Goal: Task Accomplishment & Management: Complete application form

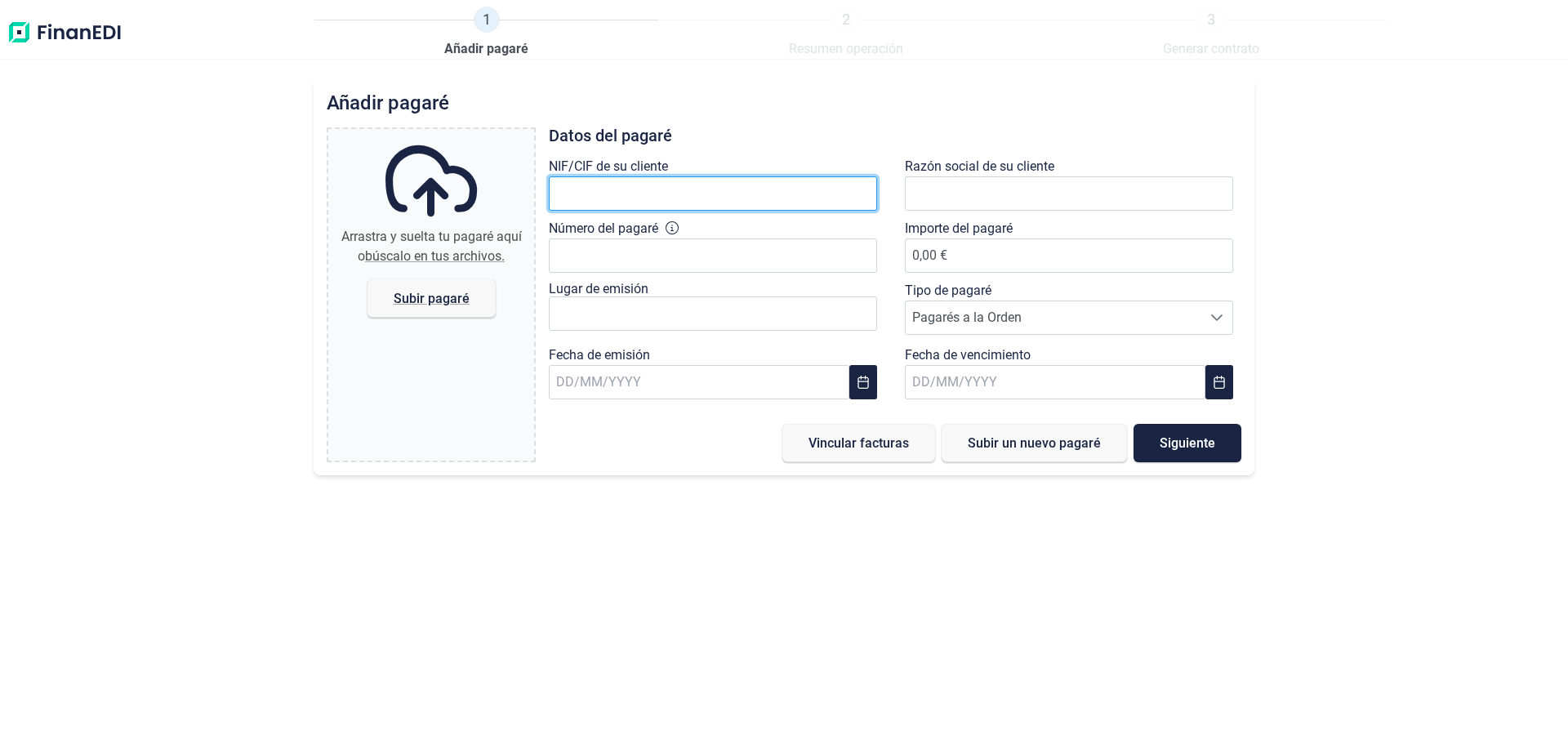
click at [770, 190] on input "text" at bounding box center [713, 193] width 329 height 34
type input "B06311674"
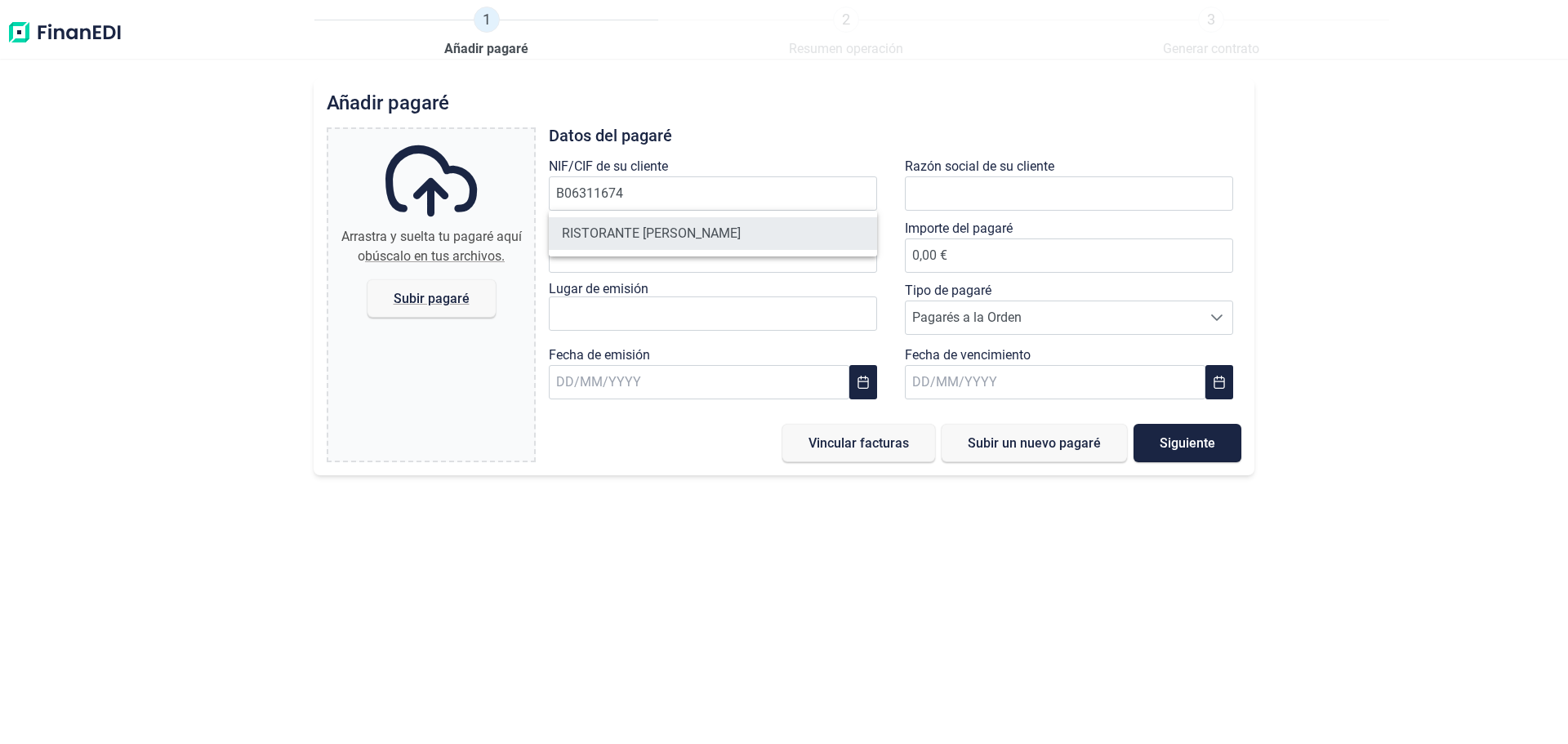
click at [768, 226] on li "RISTORANTE [PERSON_NAME]" at bounding box center [713, 233] width 329 height 32
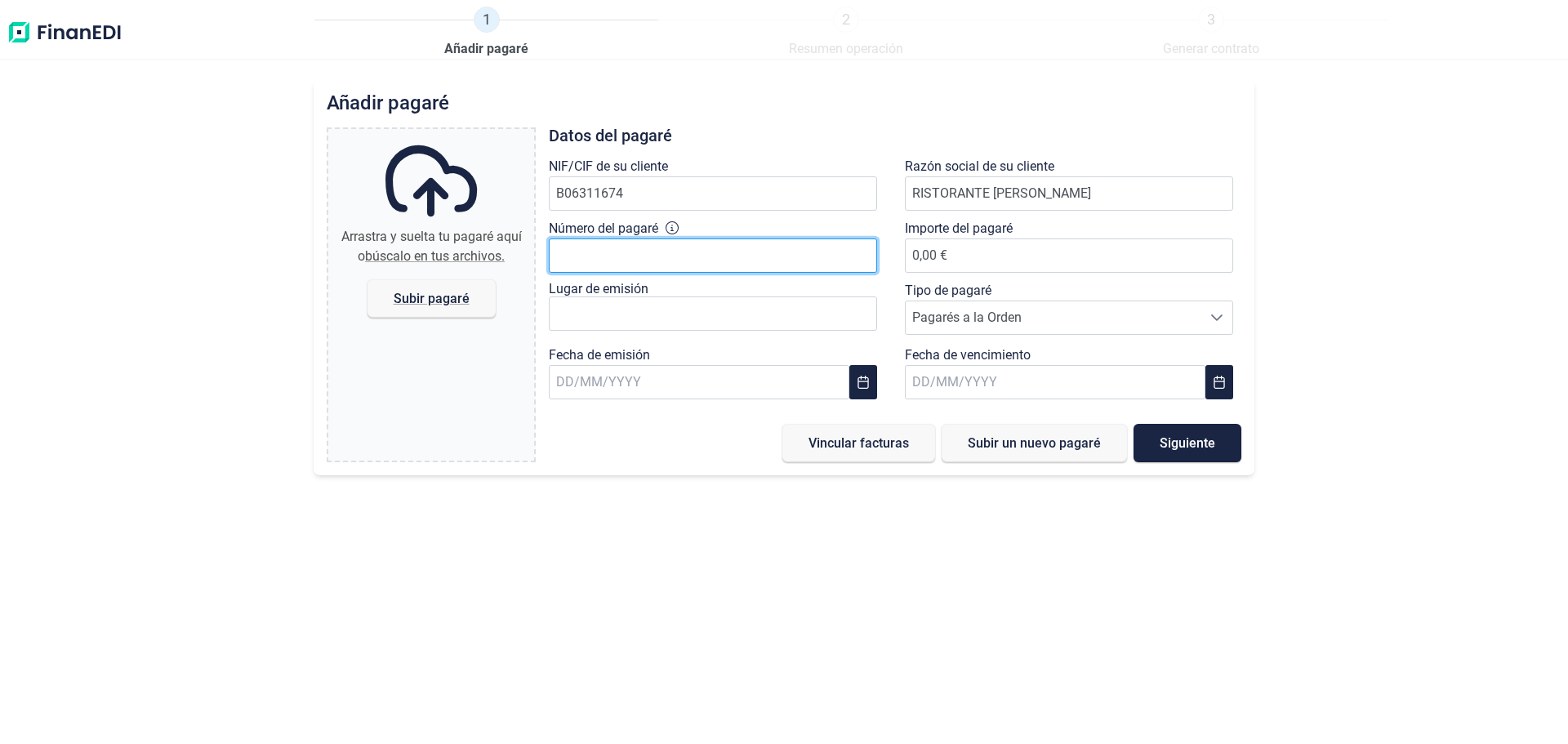
click at [725, 254] on input "Número del pagaré" at bounding box center [713, 255] width 329 height 34
type input "6209761-3"
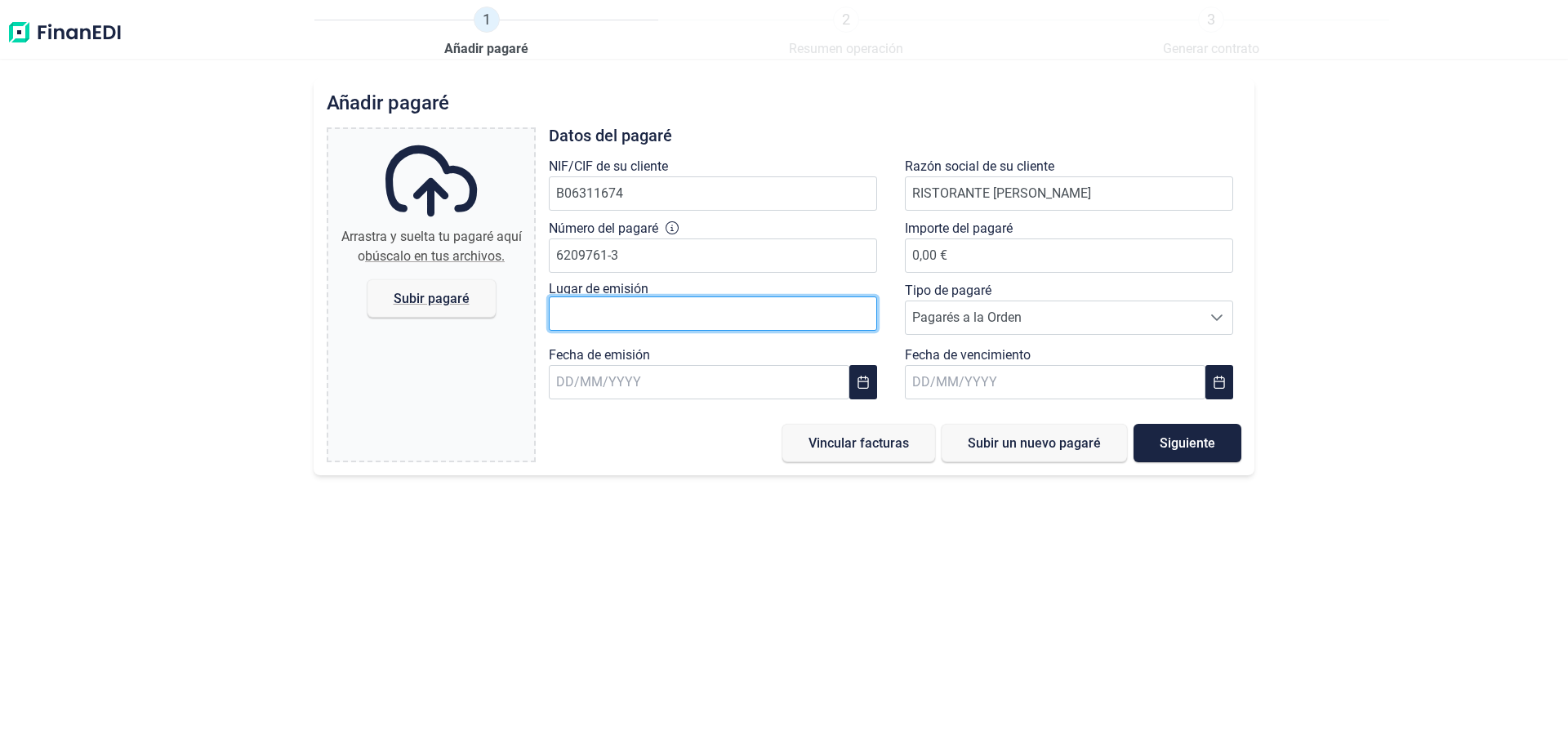
click at [695, 314] on input "text" at bounding box center [713, 313] width 329 height 34
type input "[GEOGRAPHIC_DATA]"
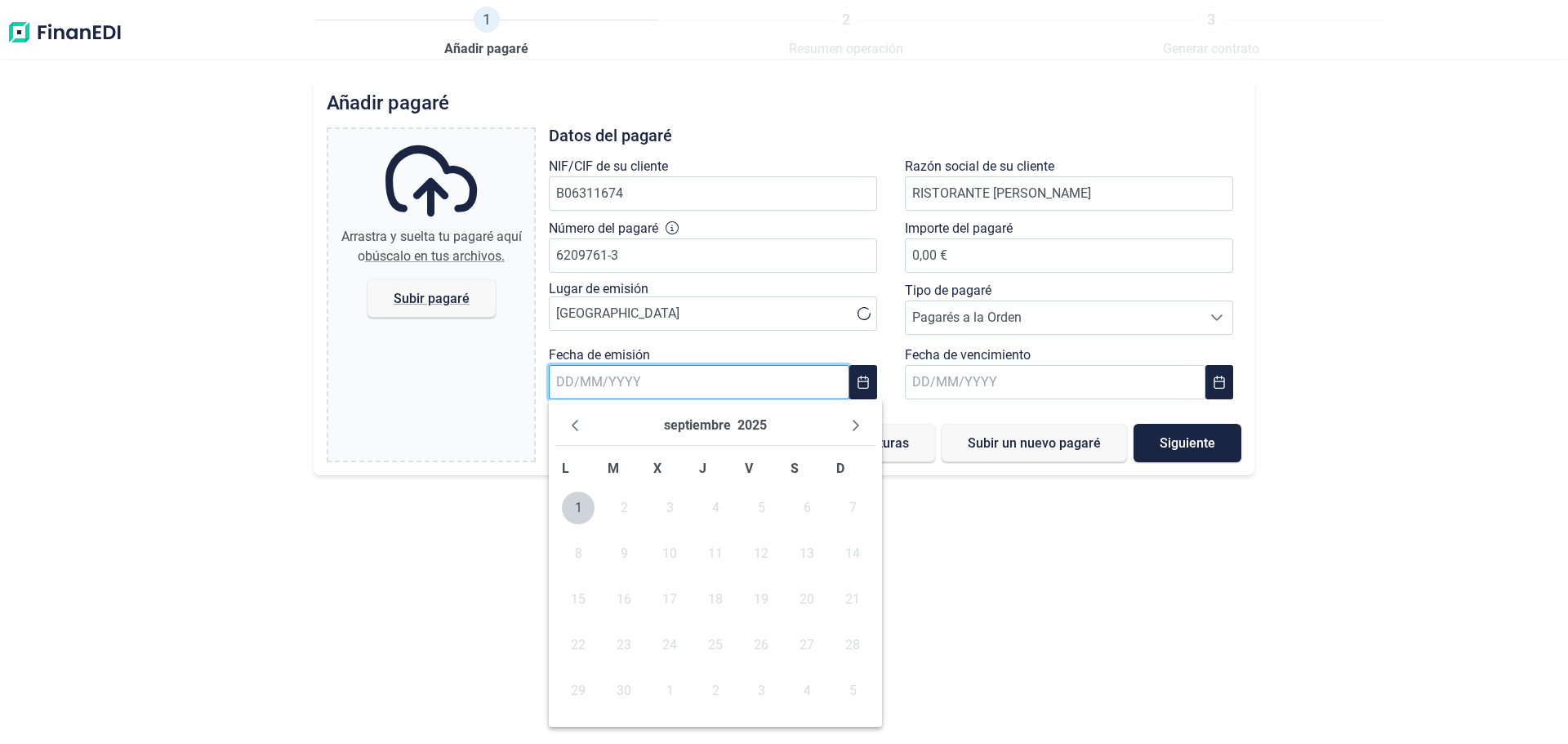
click at [686, 369] on input "text" at bounding box center [699, 382] width 301 height 34
click at [580, 427] on icon "Previous Month" at bounding box center [574, 425] width 13 height 13
click at [574, 691] on span "25" at bounding box center [578, 690] width 32 height 32
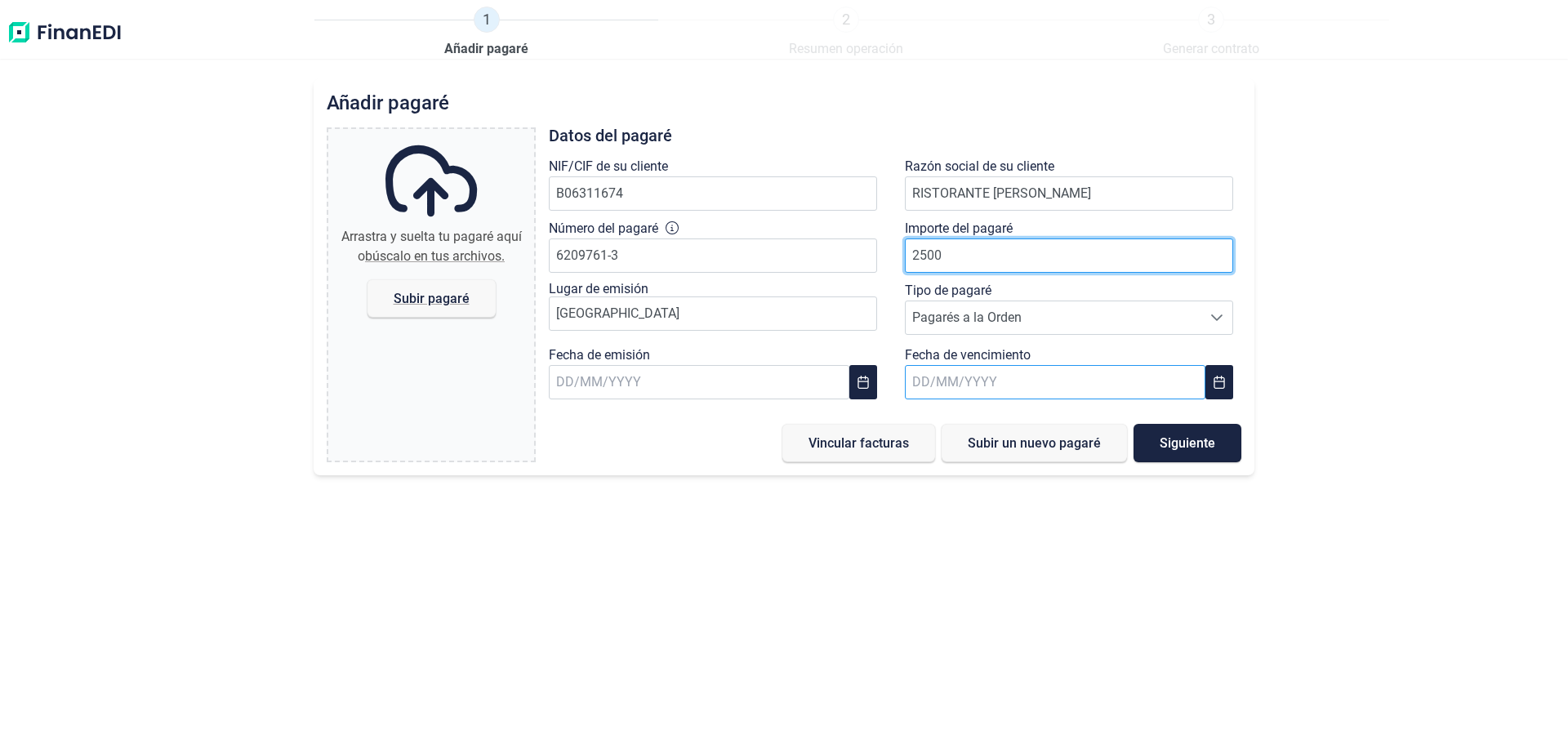
type input "2500"
click at [938, 377] on input "text" at bounding box center [1055, 382] width 301 height 34
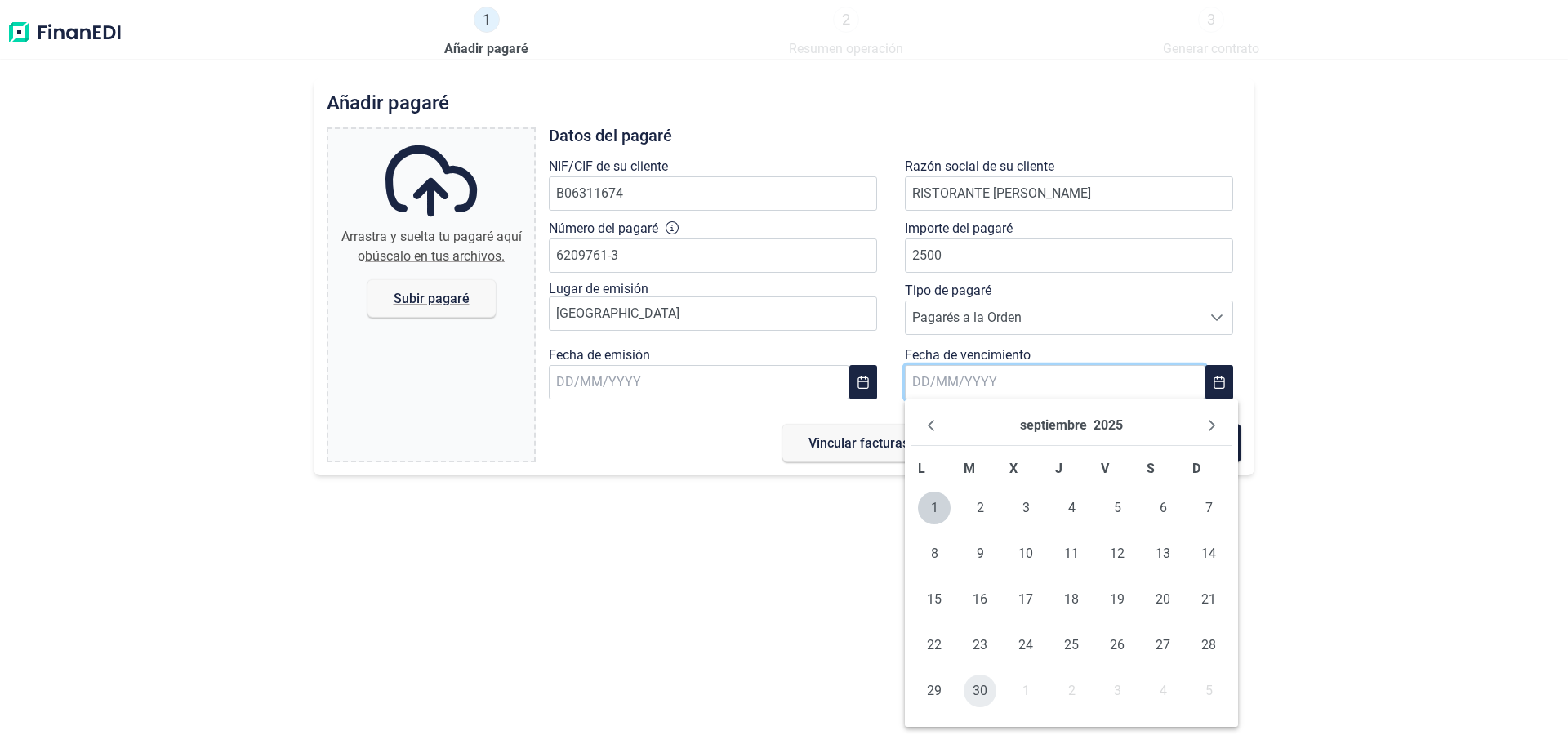
click at [983, 692] on span "30" at bounding box center [980, 690] width 32 height 32
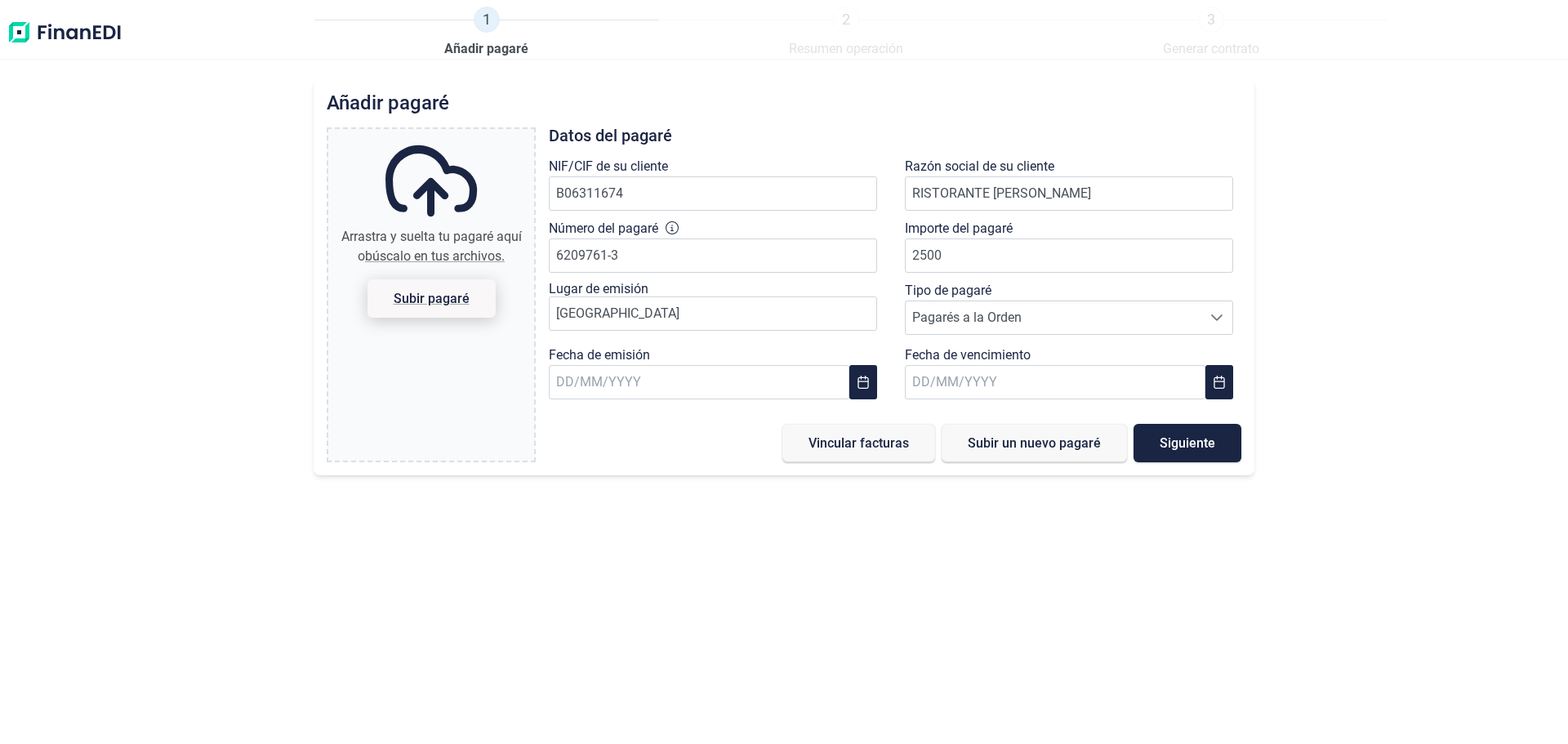
click at [404, 301] on span "Subir pagaré" at bounding box center [431, 298] width 76 height 12
click at [404, 134] on input "Arrastra y suelta tu pagaré aquí o búscalo en tus archivos. Subir pagaré" at bounding box center [431, 132] width 206 height 5
type input "C:\fakepath\[PERSON_NAME] 1.jpg"
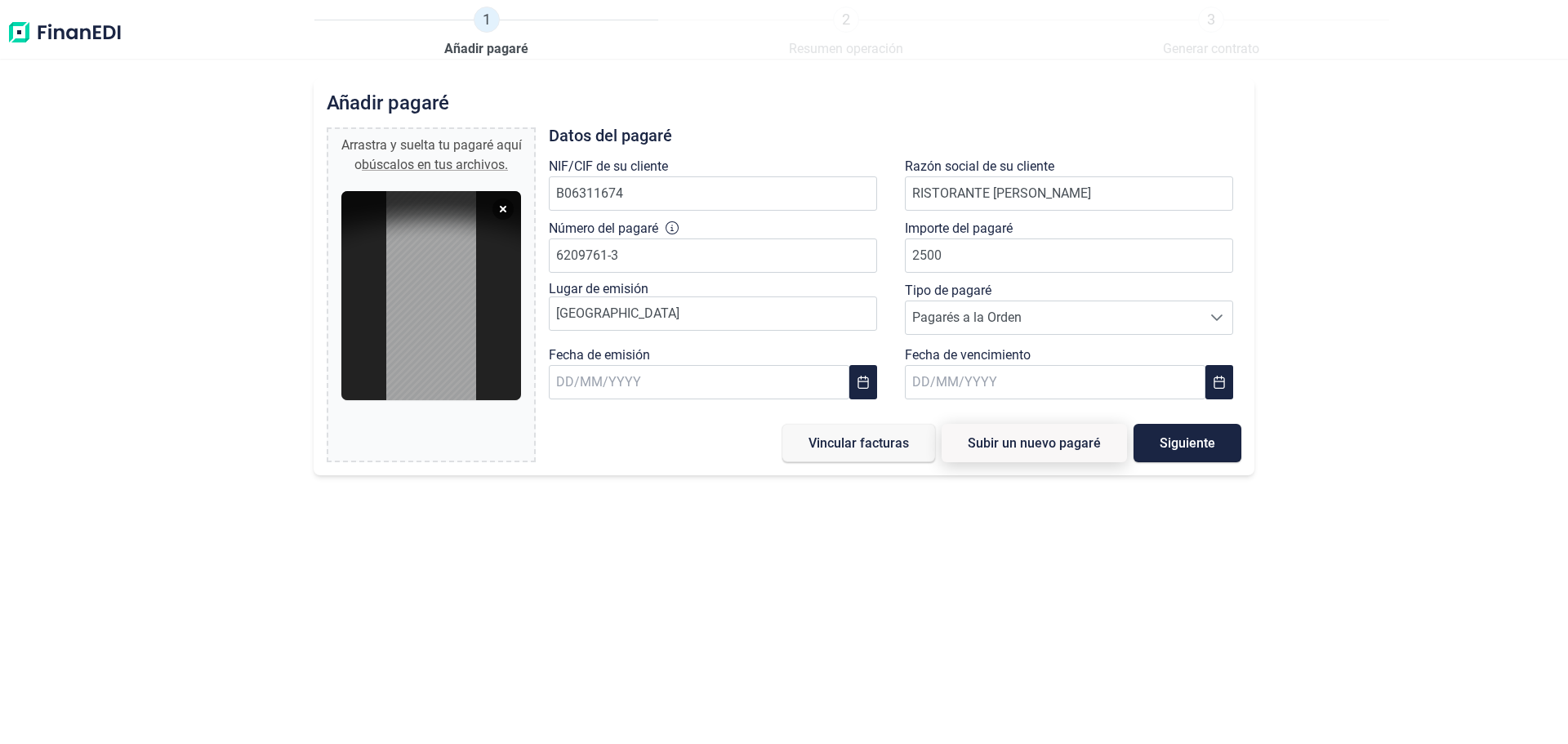
click at [1028, 446] on span "Subir un nuevo pagaré" at bounding box center [1034, 443] width 133 height 12
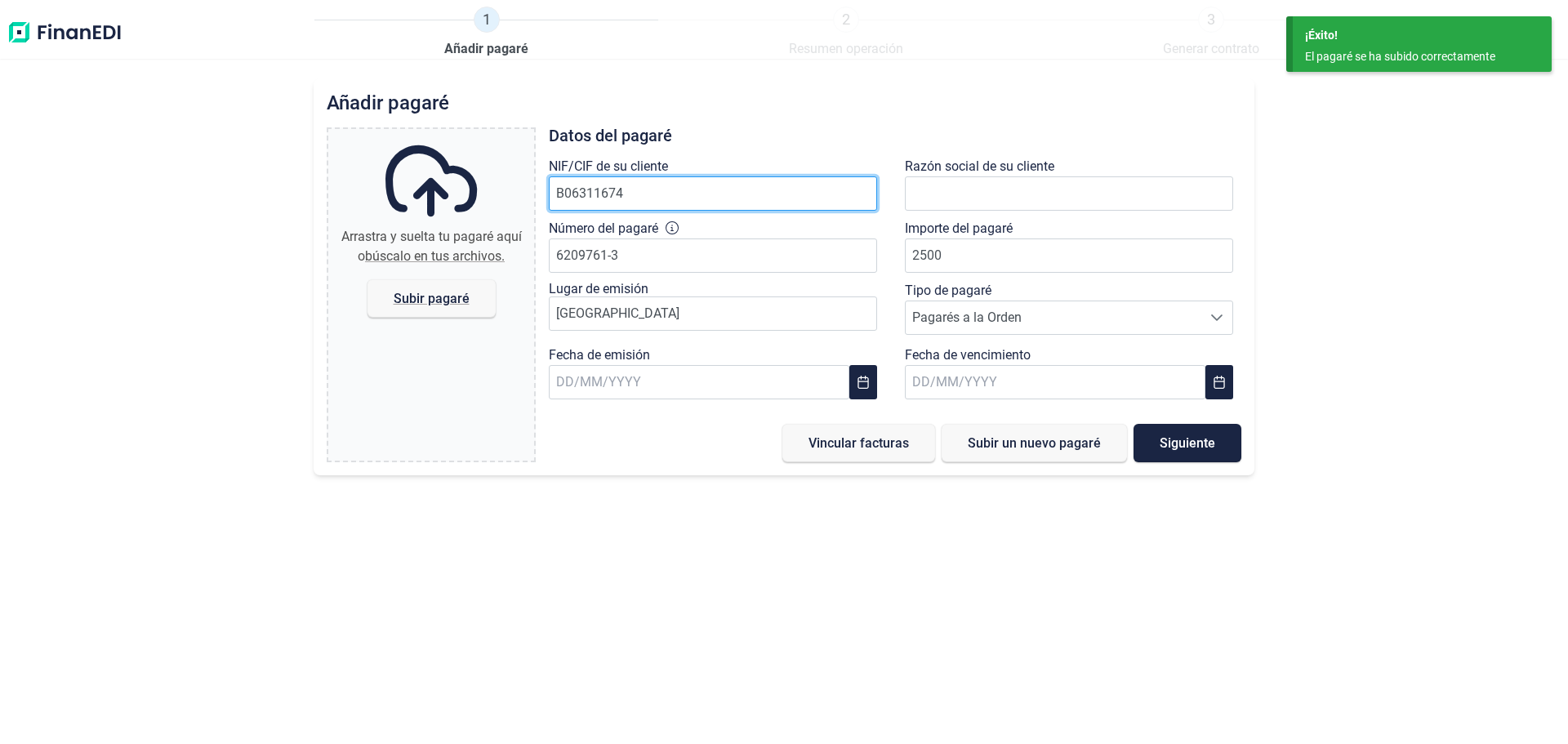
click at [628, 196] on input "B06311674" at bounding box center [713, 193] width 329 height 34
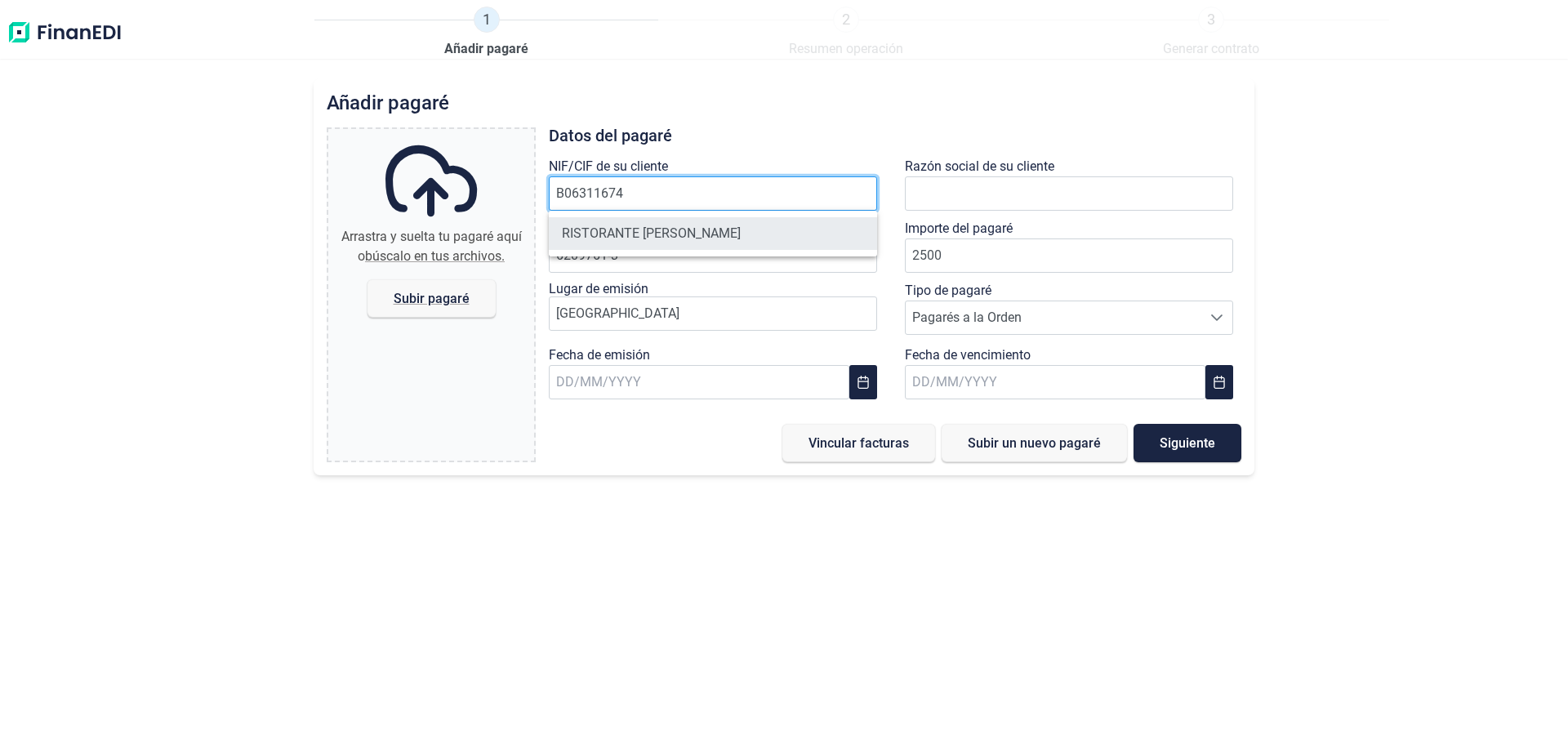
type input "B06311674"
click at [631, 232] on li "RISTORANTE [PERSON_NAME]" at bounding box center [713, 233] width 329 height 32
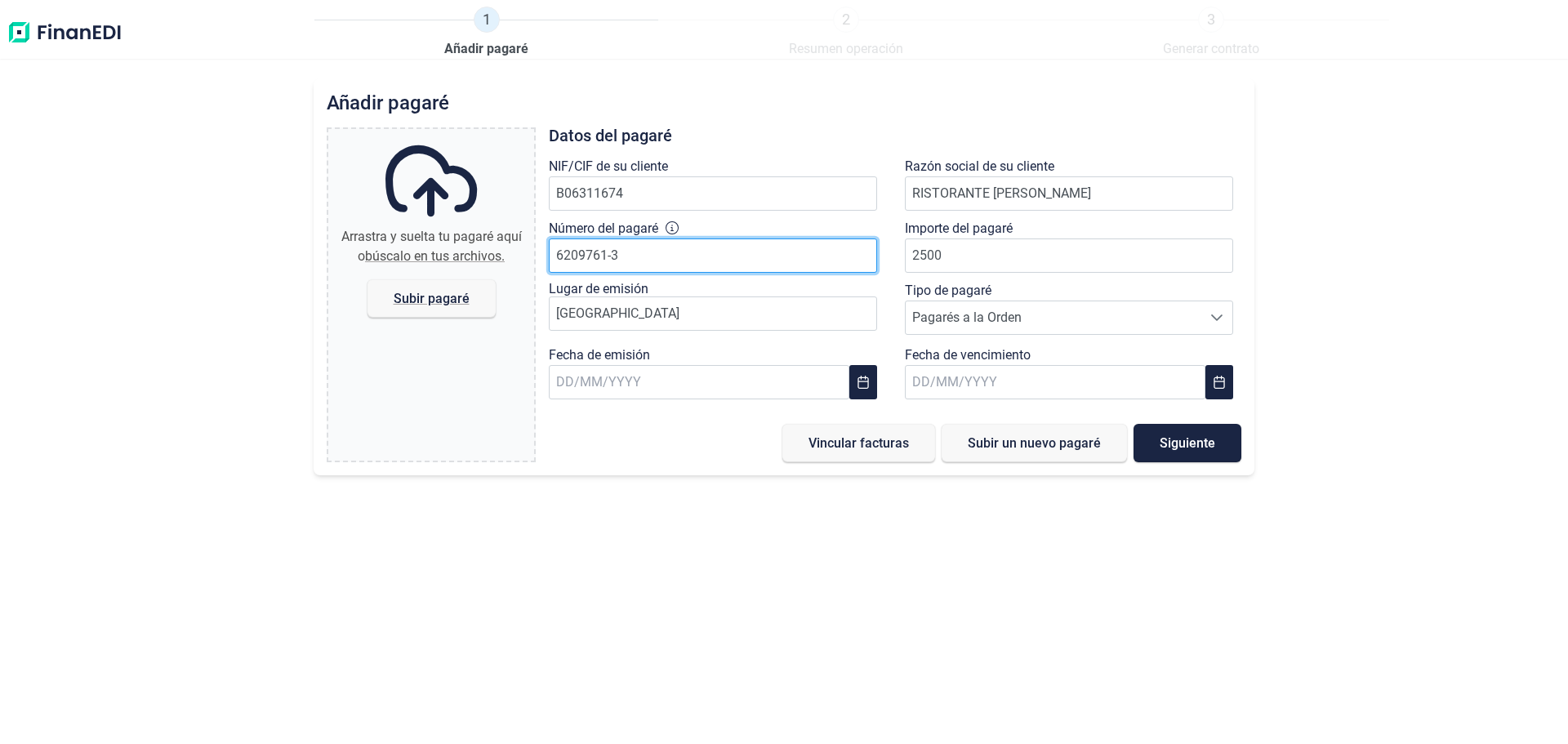
click at [625, 251] on input "6209761-3" at bounding box center [713, 255] width 329 height 34
type input "6209762-4"
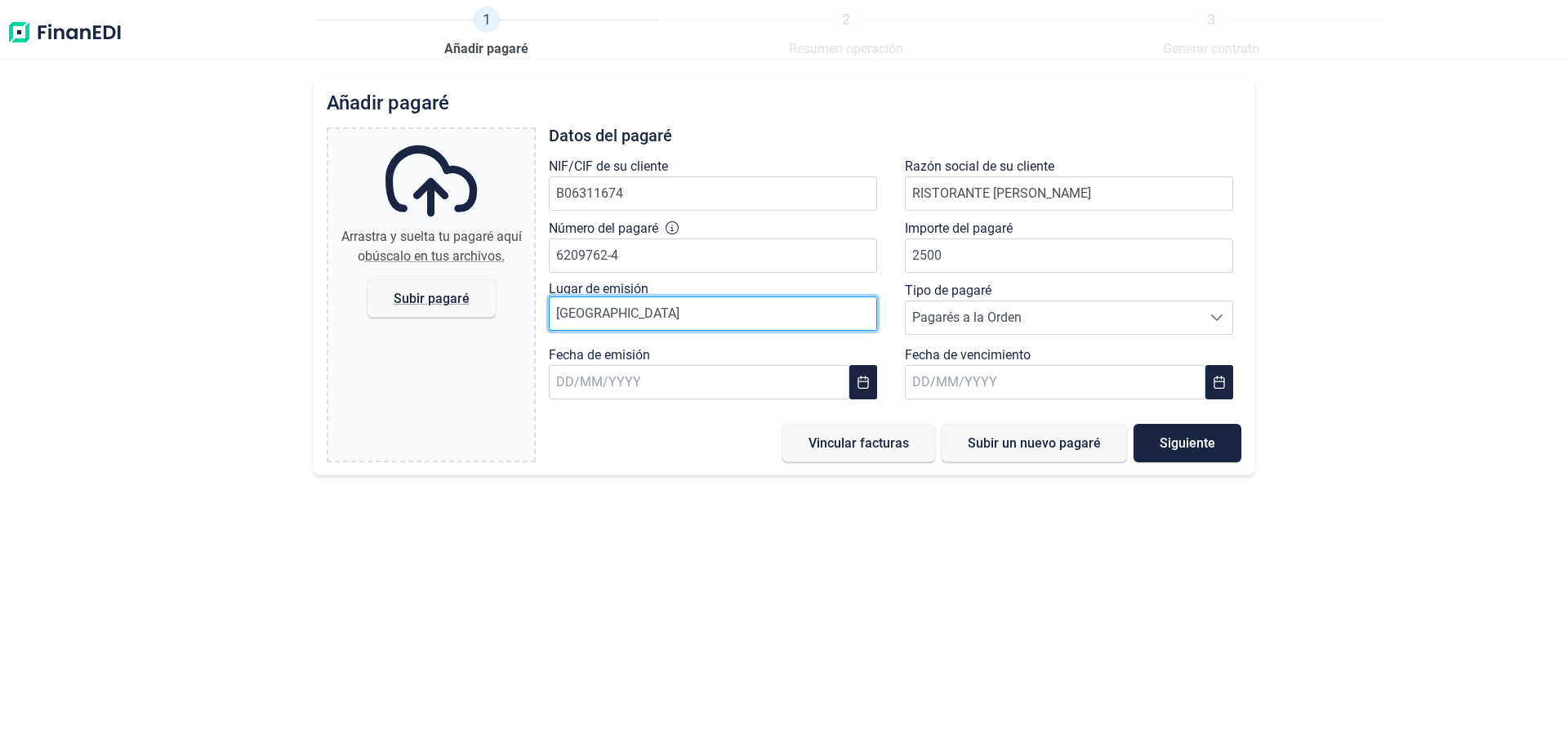
click at [646, 311] on input "[GEOGRAPHIC_DATA]" at bounding box center [713, 313] width 329 height 34
type input "[GEOGRAPHIC_DATA]"
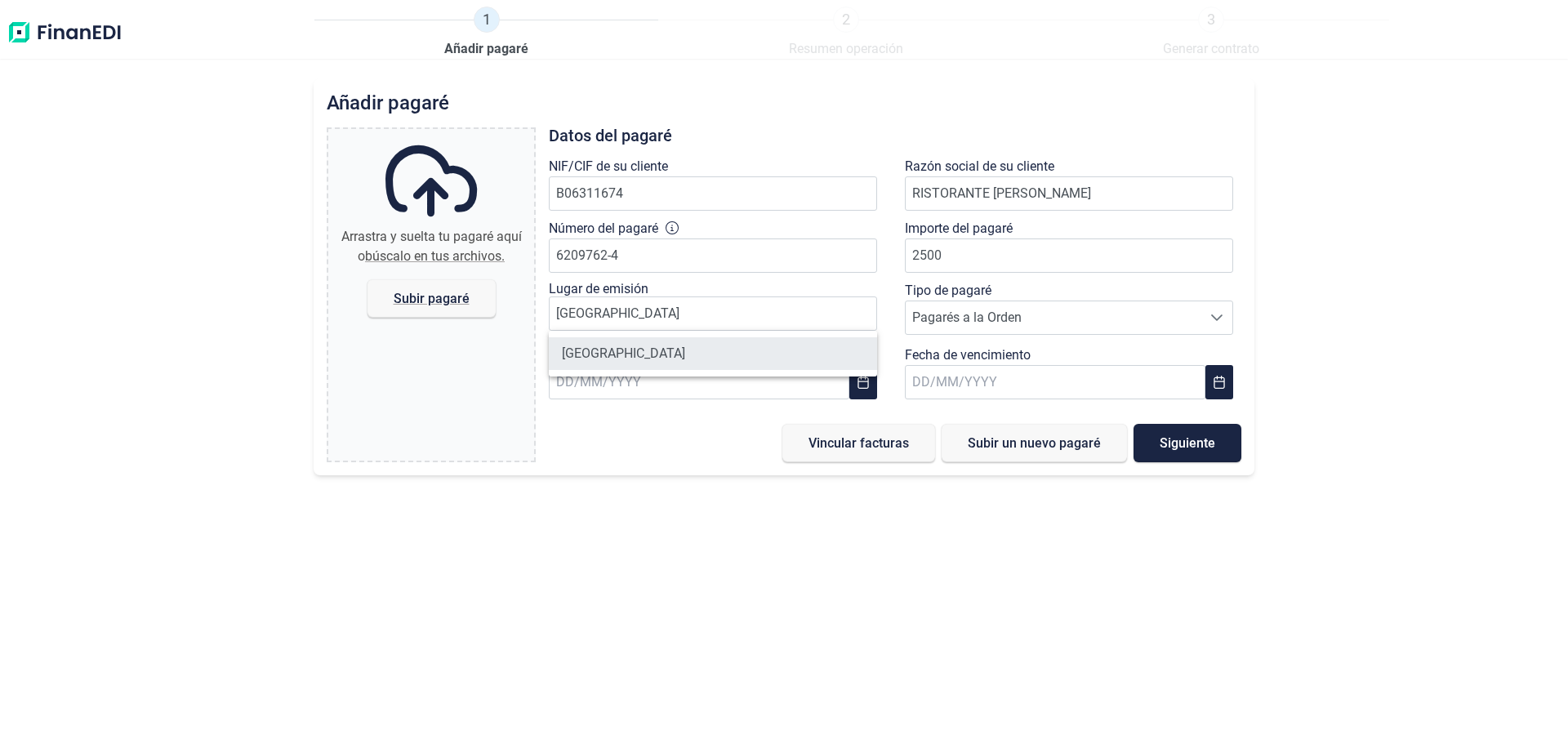
click at [697, 347] on li "[GEOGRAPHIC_DATA]" at bounding box center [713, 353] width 329 height 32
click at [861, 383] on icon "Choose Date" at bounding box center [863, 382] width 13 height 13
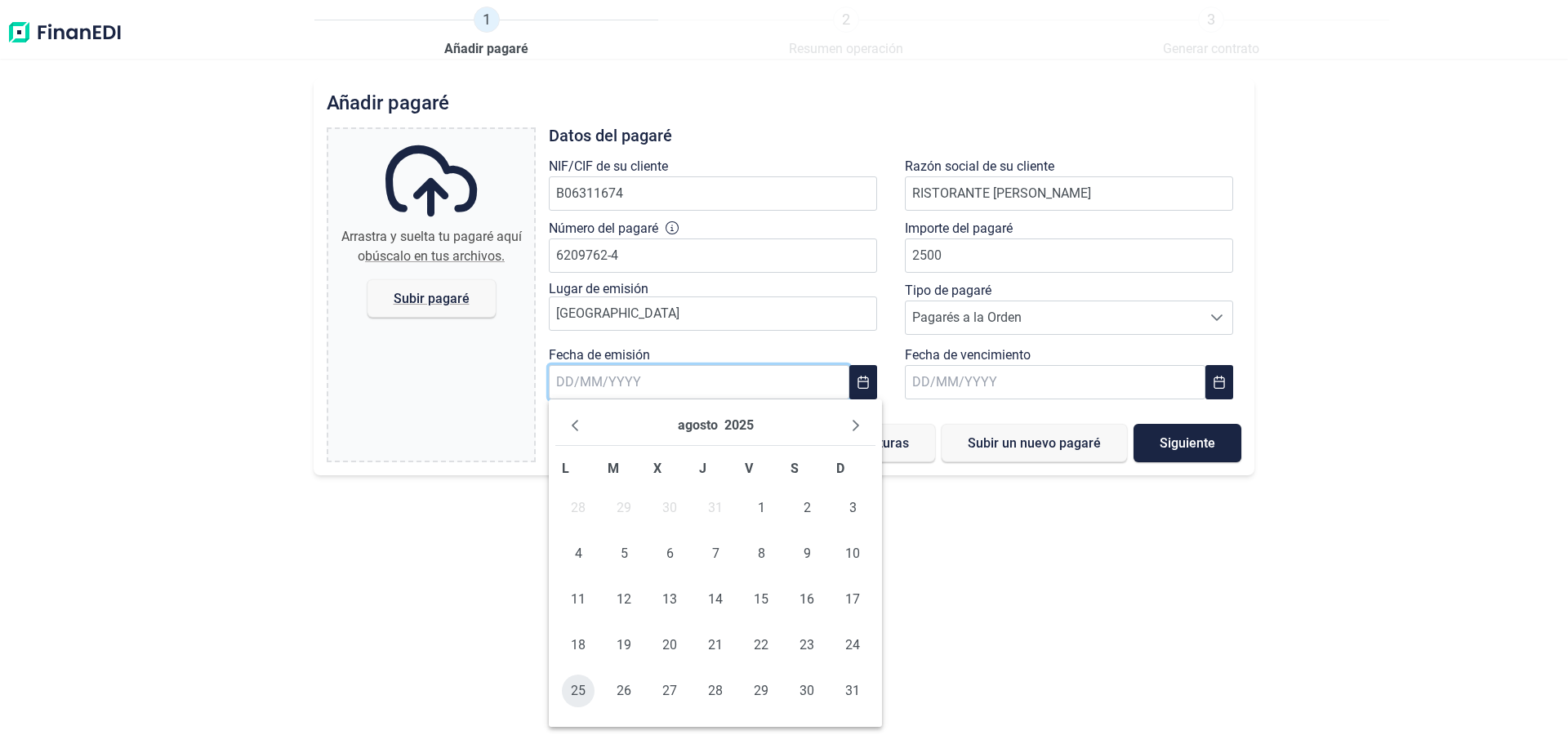
click at [576, 689] on span "25" at bounding box center [578, 690] width 32 height 32
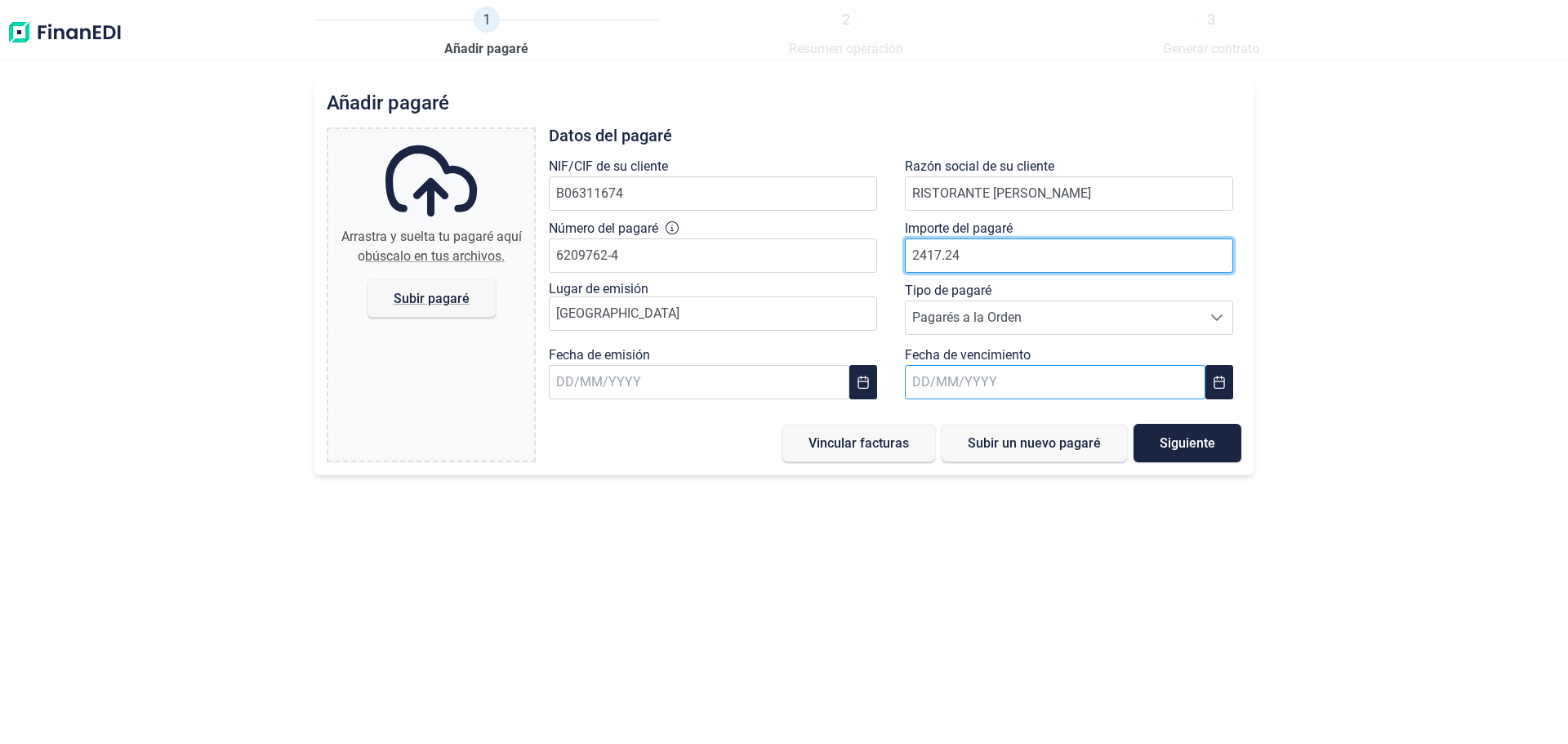
type input "2417.24"
click at [1006, 372] on input "text" at bounding box center [1055, 382] width 301 height 34
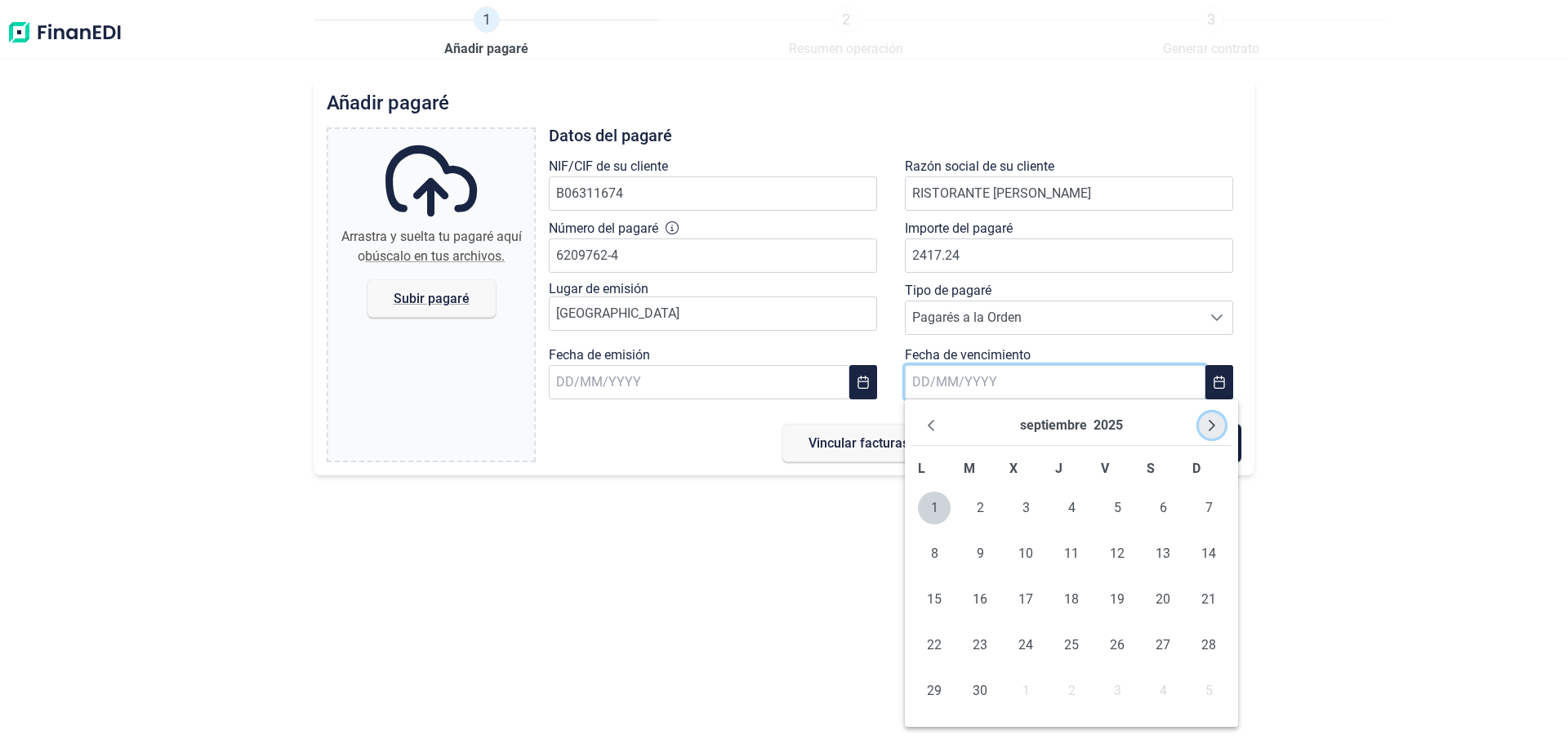
click at [1207, 421] on icon "Next Month" at bounding box center [1212, 425] width 13 height 13
click at [1076, 683] on span "30" at bounding box center [1070, 690] width 32 height 32
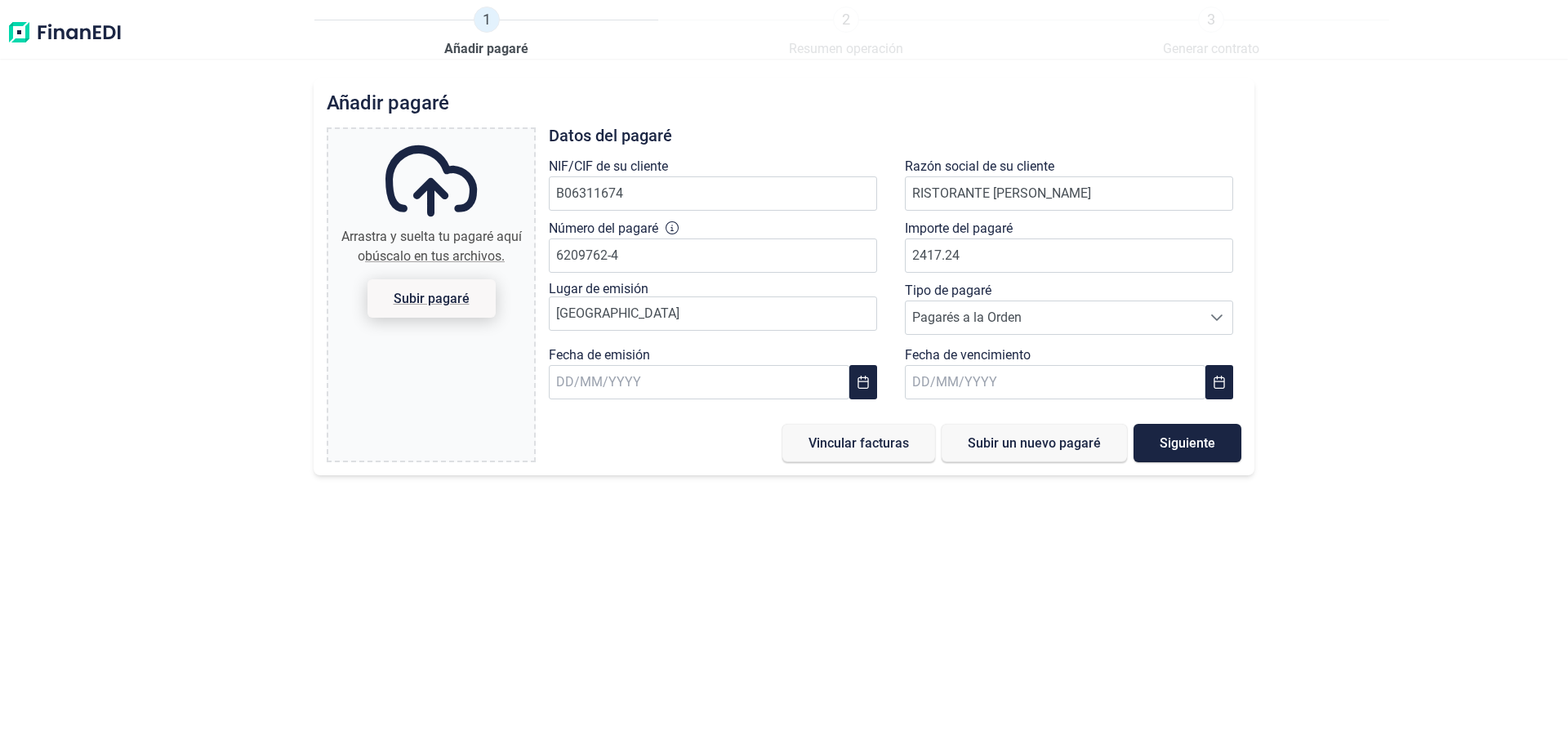
click at [424, 289] on span "Subir pagaré" at bounding box center [431, 298] width 128 height 38
click at [424, 134] on input "Arrastra y suelta tu pagaré aquí o búscalo en tus archivos. Subir pagaré" at bounding box center [431, 132] width 206 height 5
type input "C:\fakepath\[PERSON_NAME] 2.jpg"
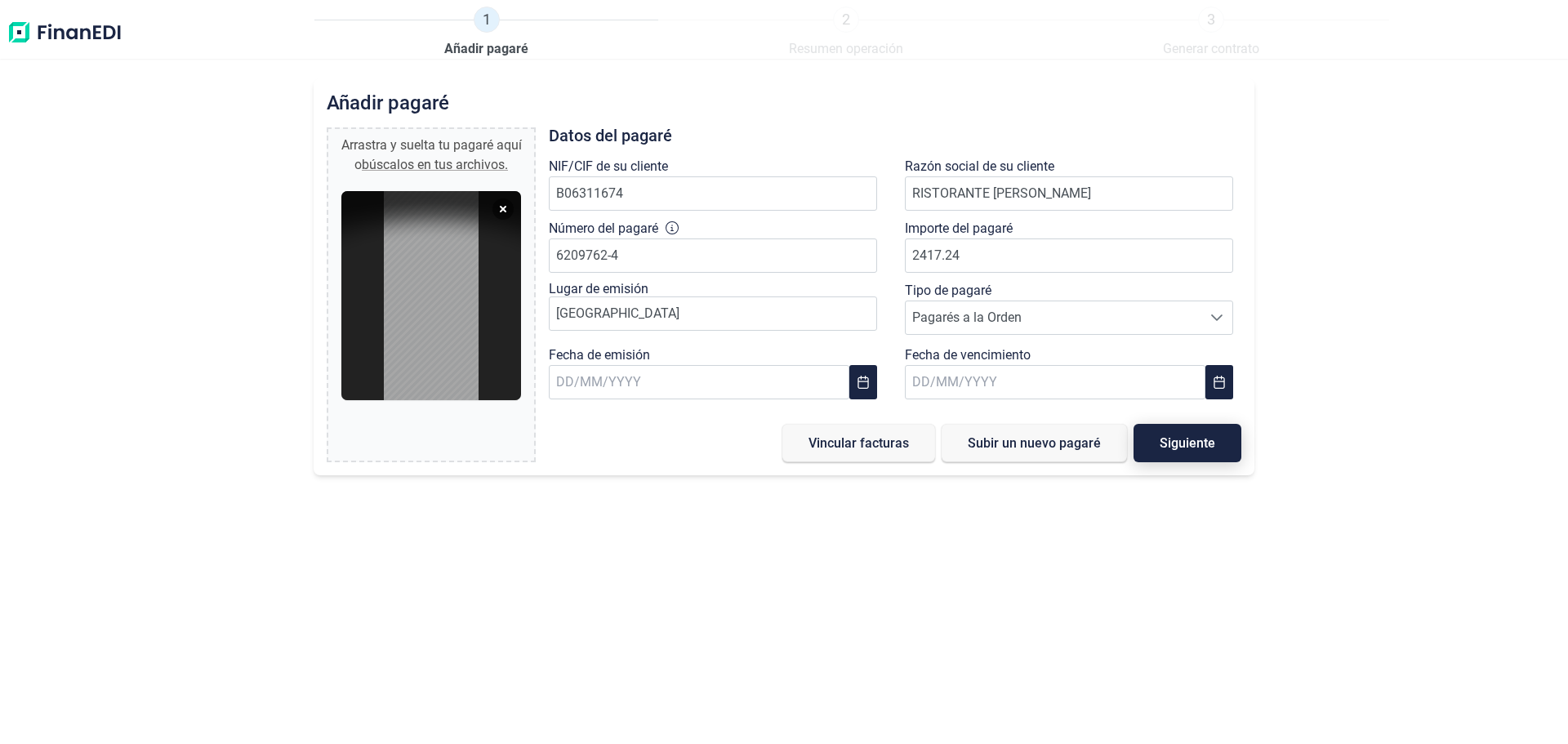
click at [1191, 444] on span "Siguiente" at bounding box center [1187, 443] width 56 height 12
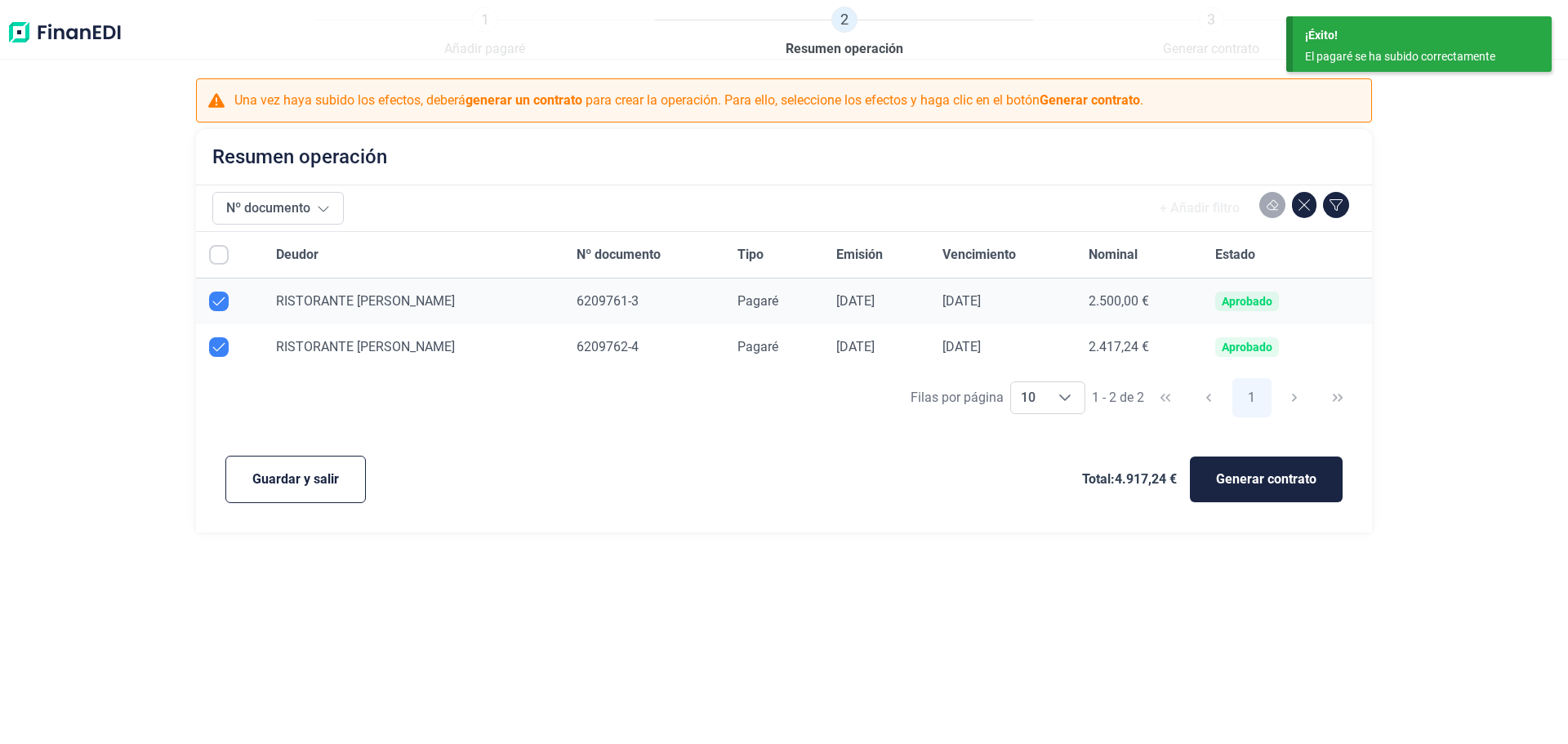
checkbox input "true"
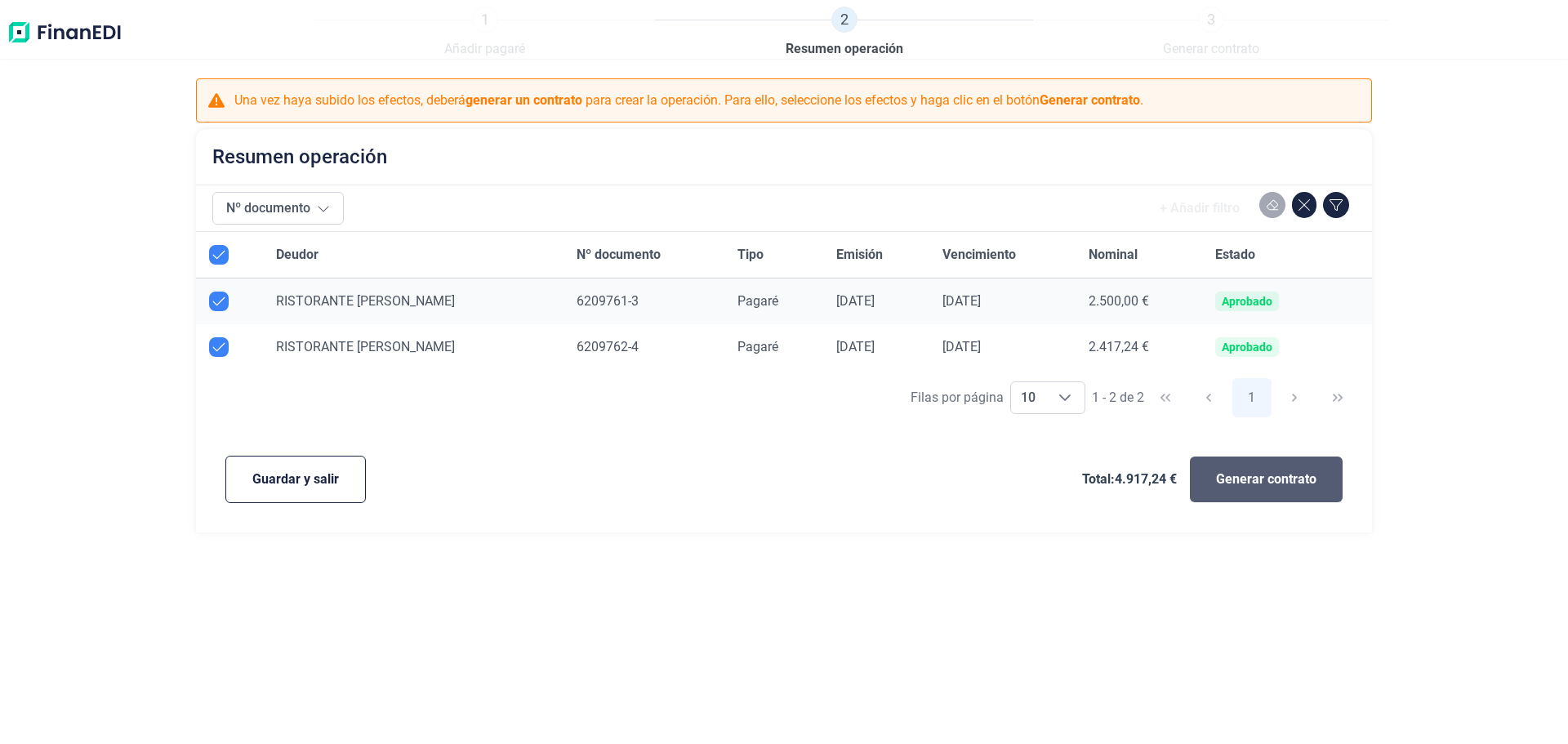
click at [1240, 483] on span "Generar contrato" at bounding box center [1266, 479] width 100 height 19
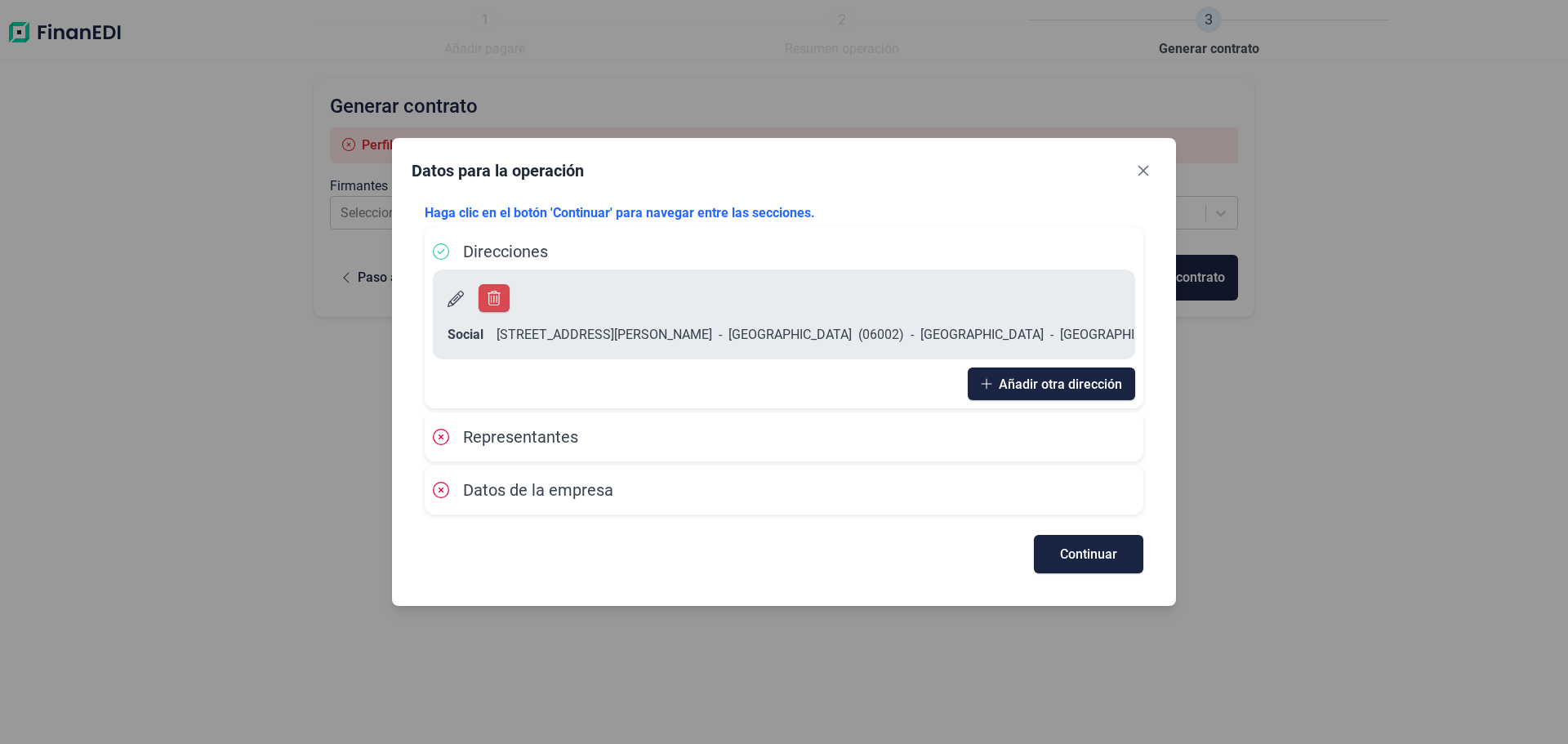
click at [438, 429] on icon at bounding box center [441, 436] width 17 height 17
click at [1098, 548] on span "Continuar" at bounding box center [1089, 554] width 58 height 12
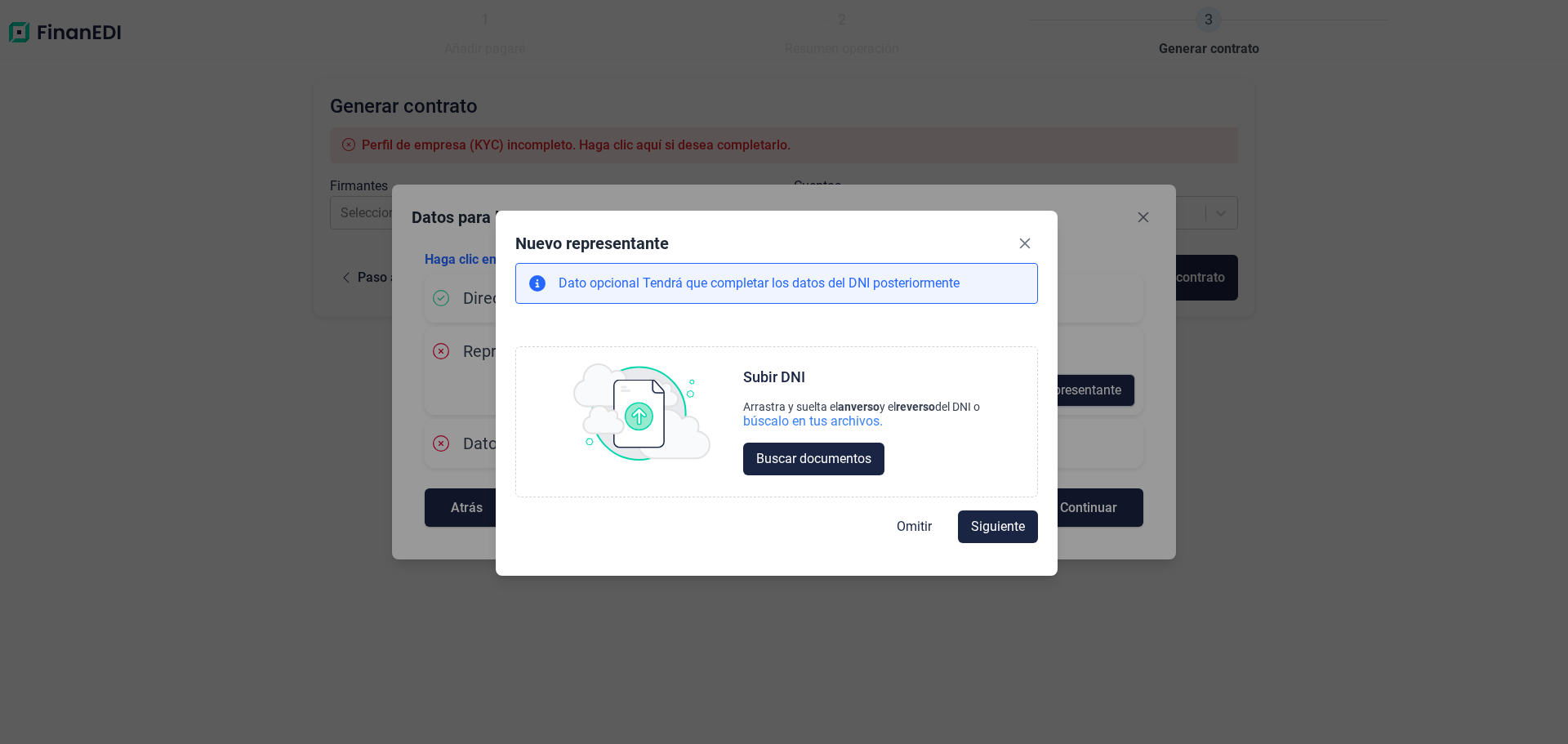
drag, startPoint x: 859, startPoint y: 289, endPoint x: 859, endPoint y: 243, distance: 46.0
click at [859, 243] on div "Nuevo representante" at bounding box center [777, 246] width 523 height 32
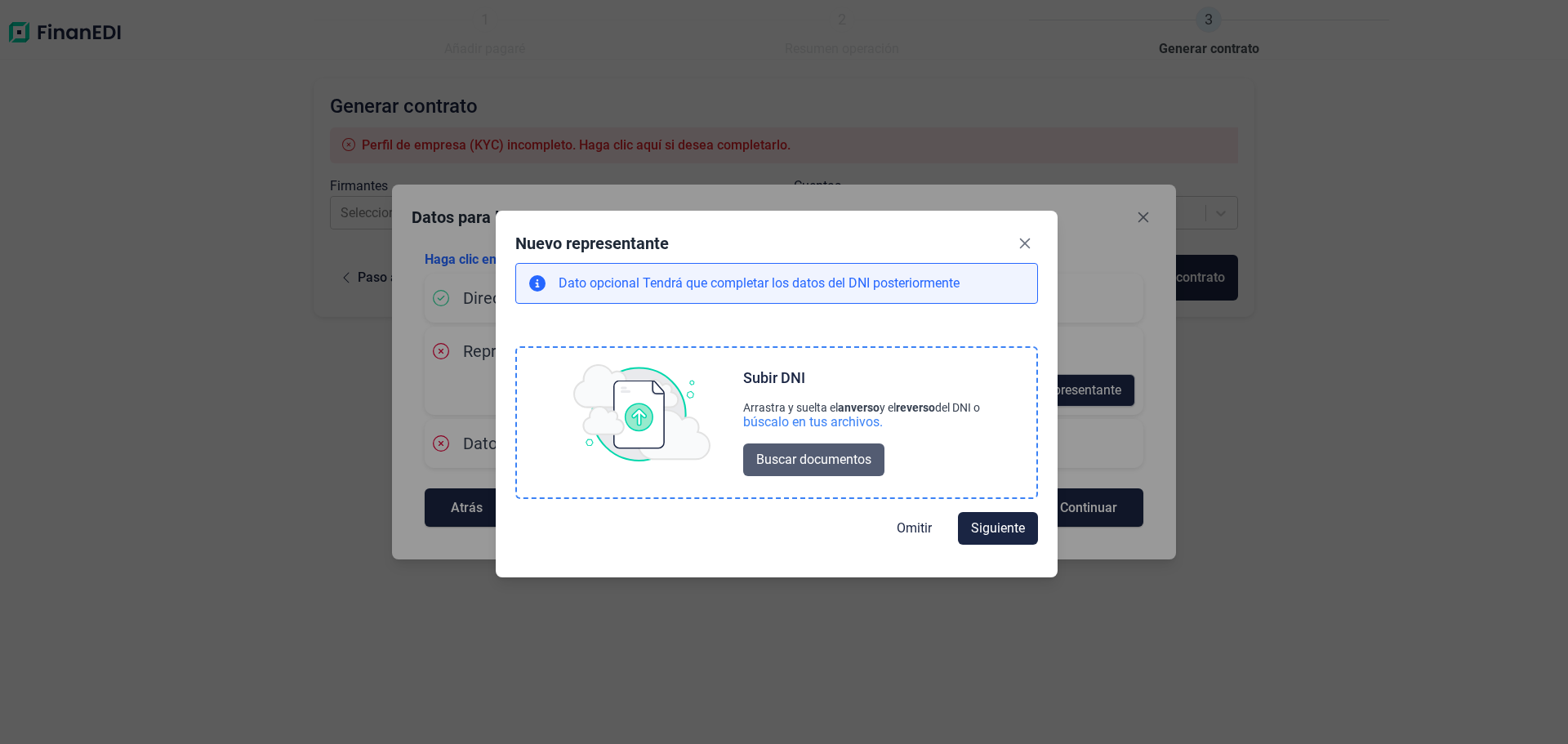
click at [787, 451] on span "Buscar documentos" at bounding box center [814, 459] width 115 height 19
click at [811, 457] on span "Buscar documentos" at bounding box center [814, 459] width 115 height 19
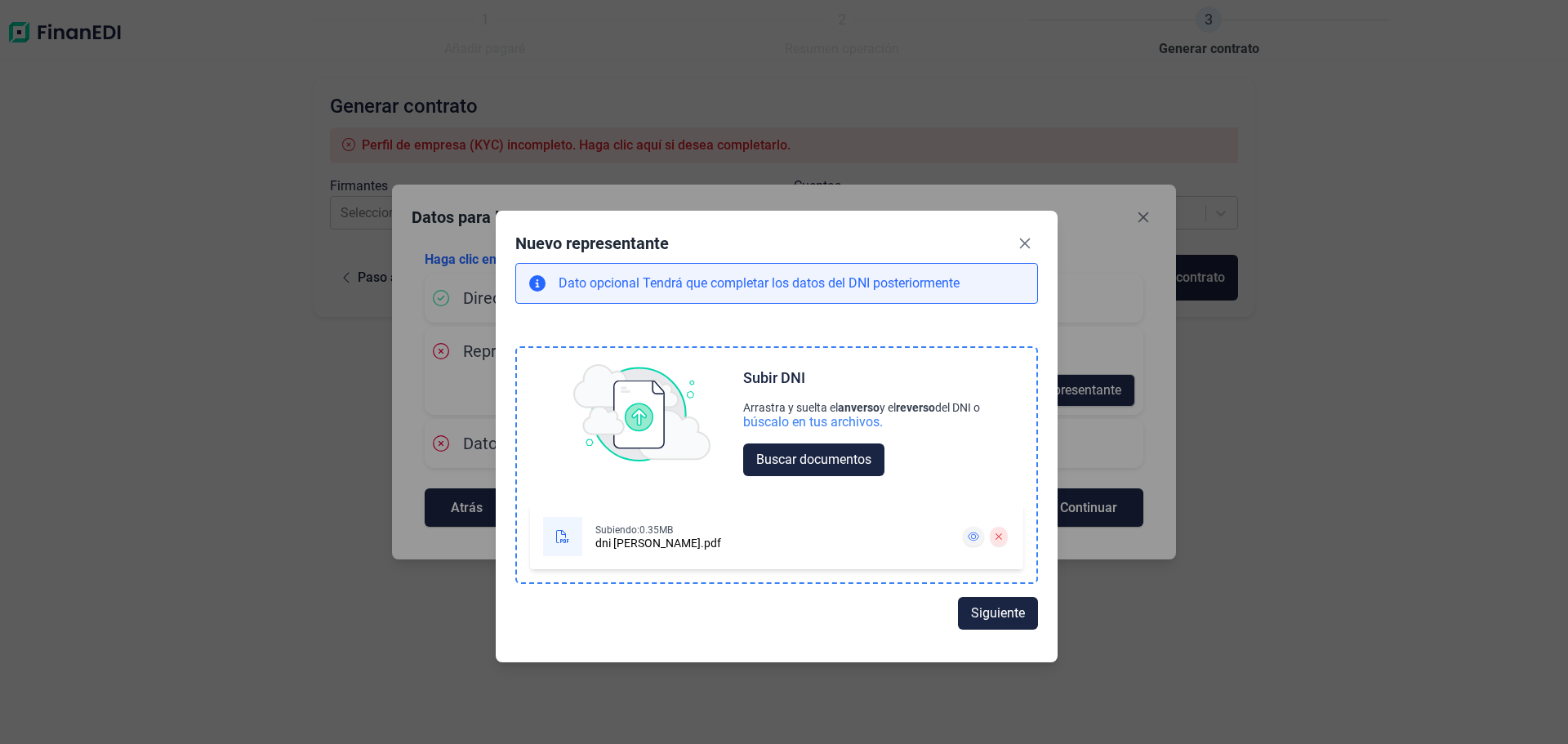
click at [974, 536] on icon at bounding box center [973, 536] width 11 height 10
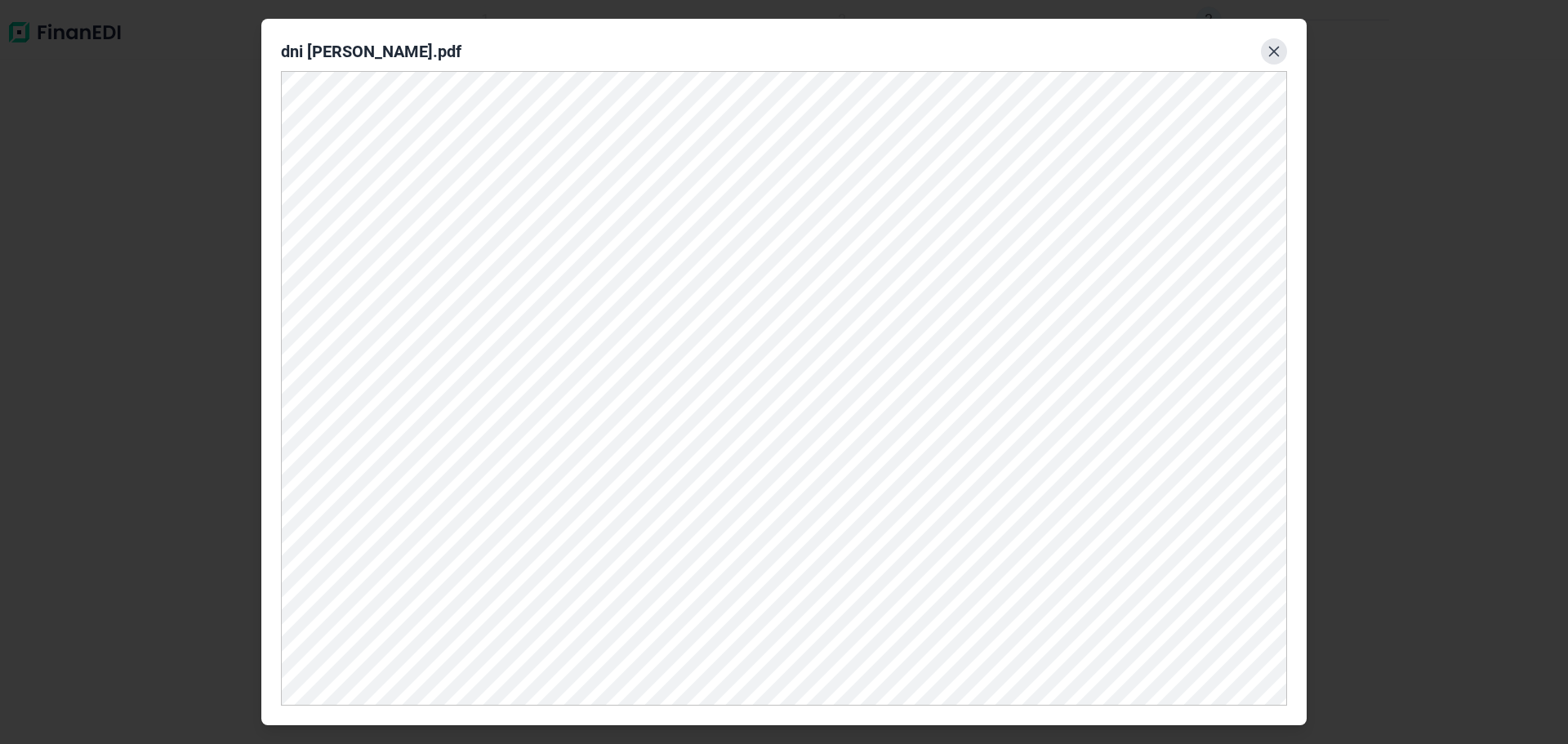
click at [1275, 51] on icon "Close" at bounding box center [1273, 51] width 13 height 13
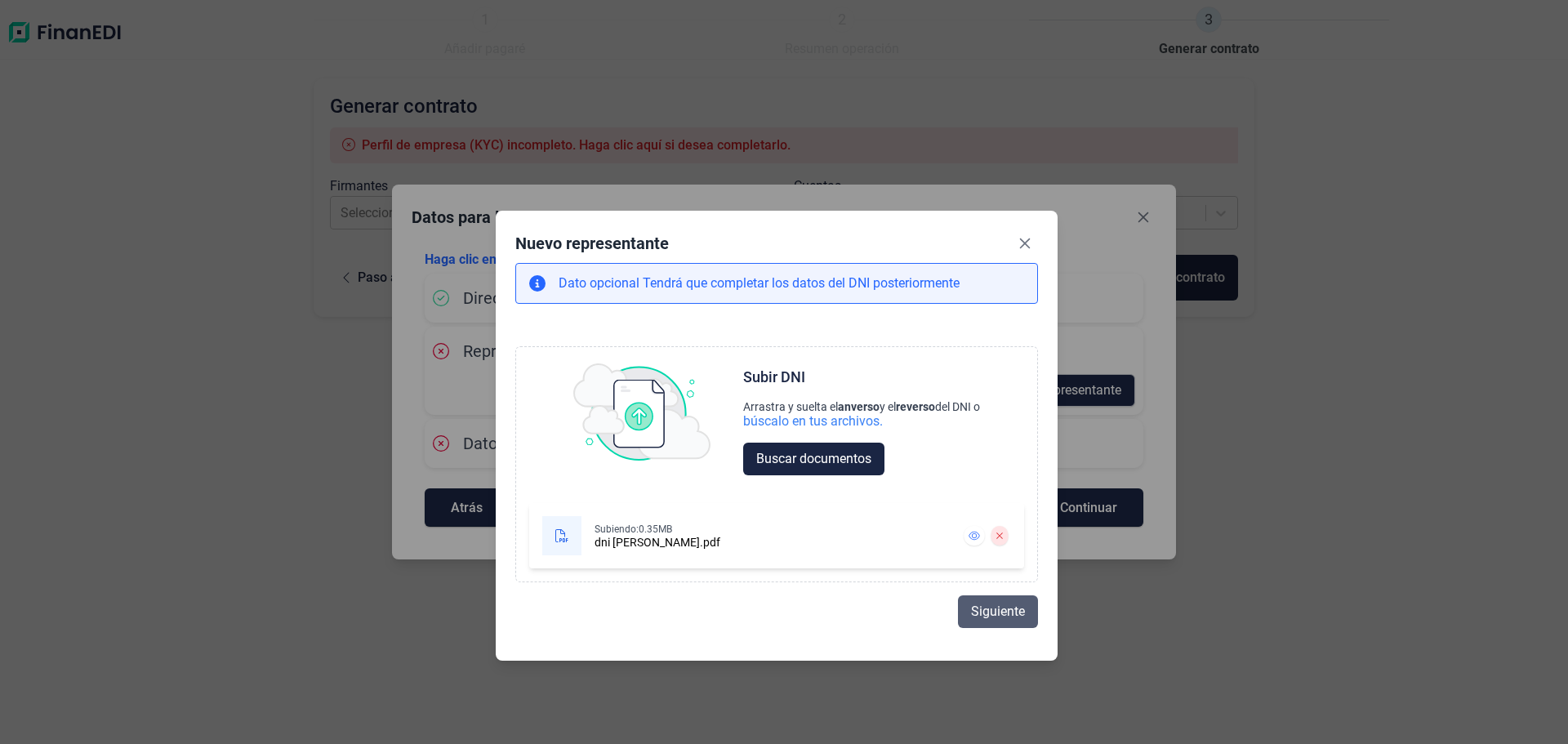
click at [992, 611] on span "Siguiente" at bounding box center [998, 611] width 54 height 19
select select "ES"
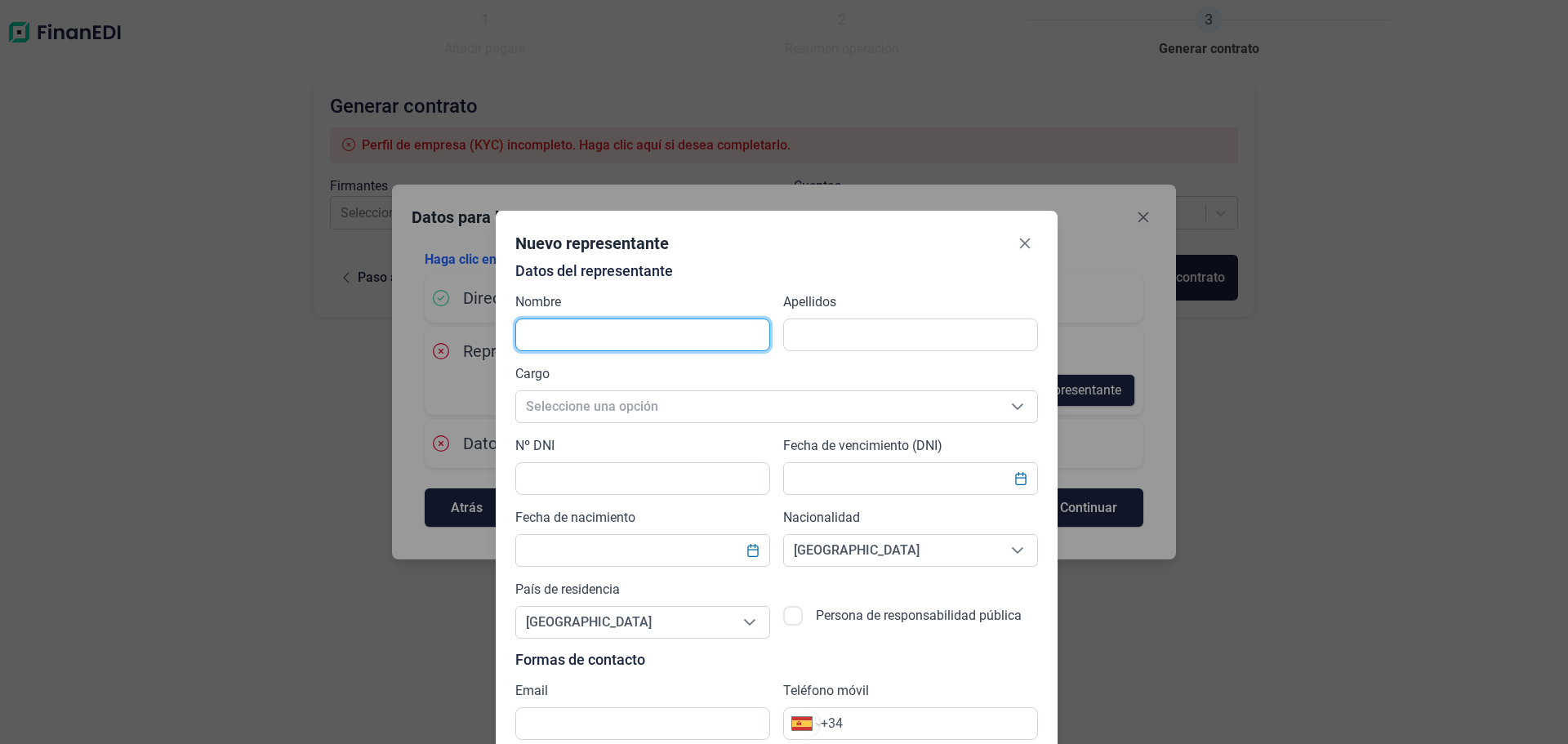
click at [550, 335] on input "text" at bounding box center [642, 334] width 255 height 32
type input "[PERSON_NAME]"
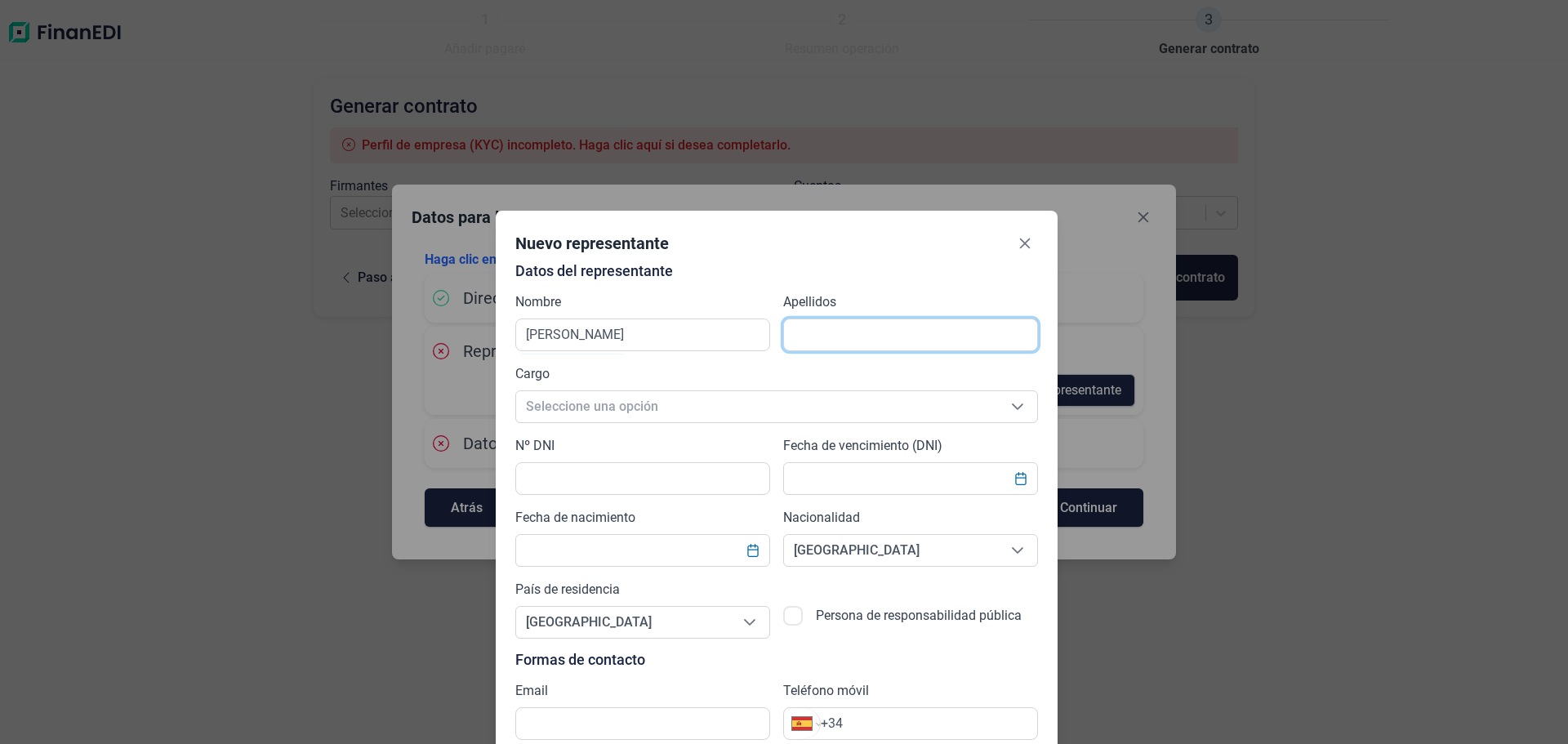
type input "[PERSON_NAME] [PERSON_NAME]"
click at [569, 398] on span "Seleccione una opción" at bounding box center [757, 407] width 482 height 31
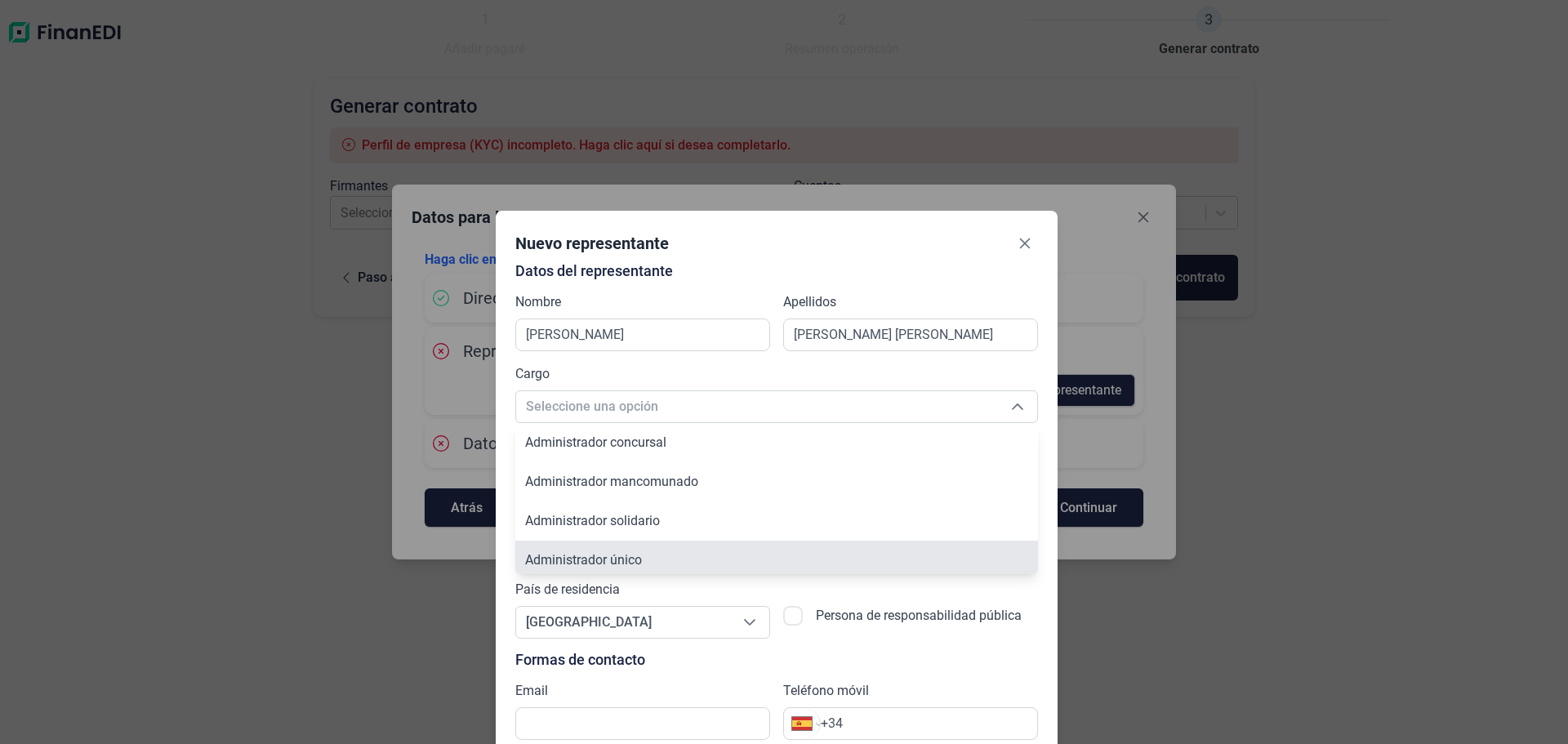
scroll to position [6, 0]
click at [602, 551] on span "Administrador único" at bounding box center [583, 554] width 117 height 16
type input "Administrador único"
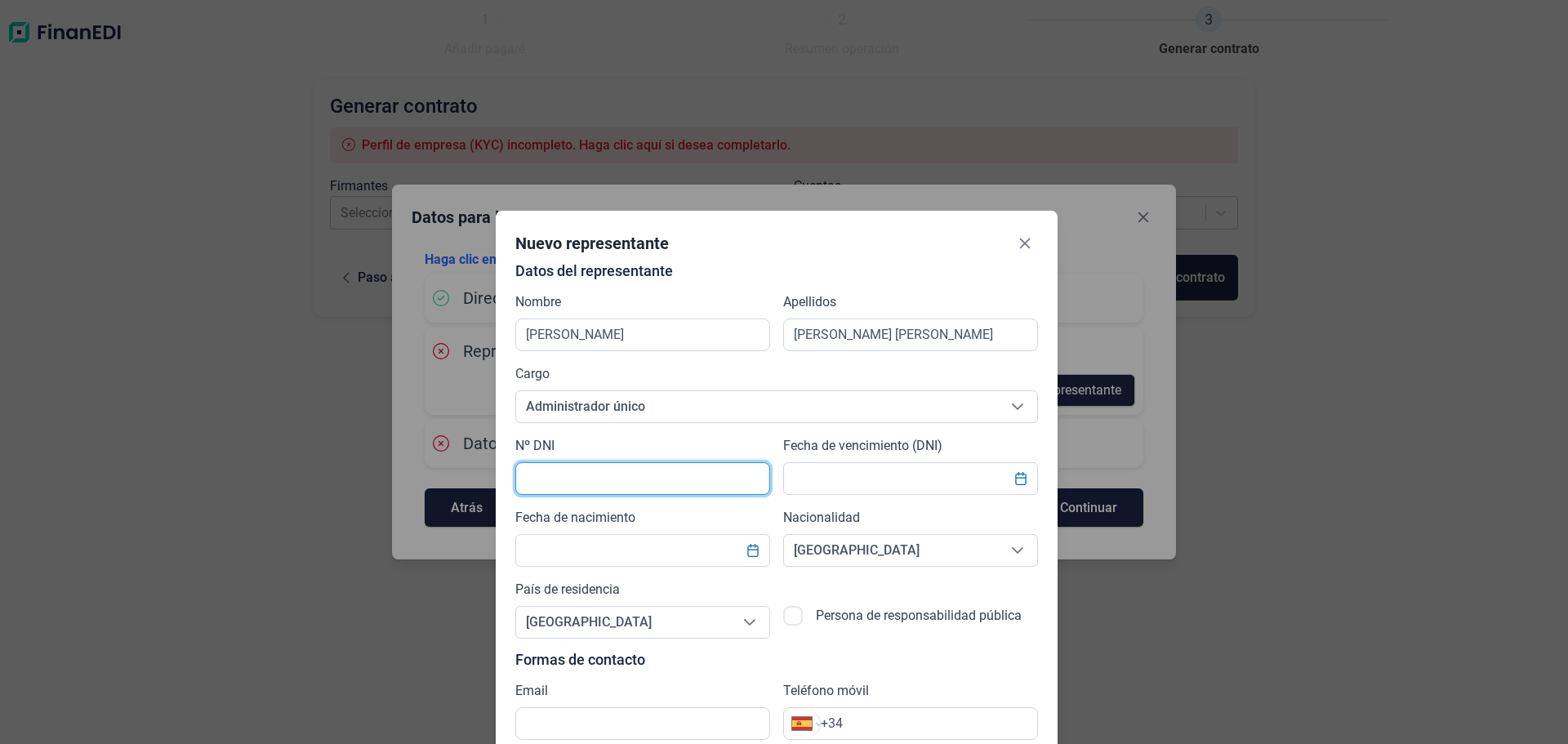
click at [612, 485] on input "text" at bounding box center [642, 477] width 255 height 32
type input "08844830l"
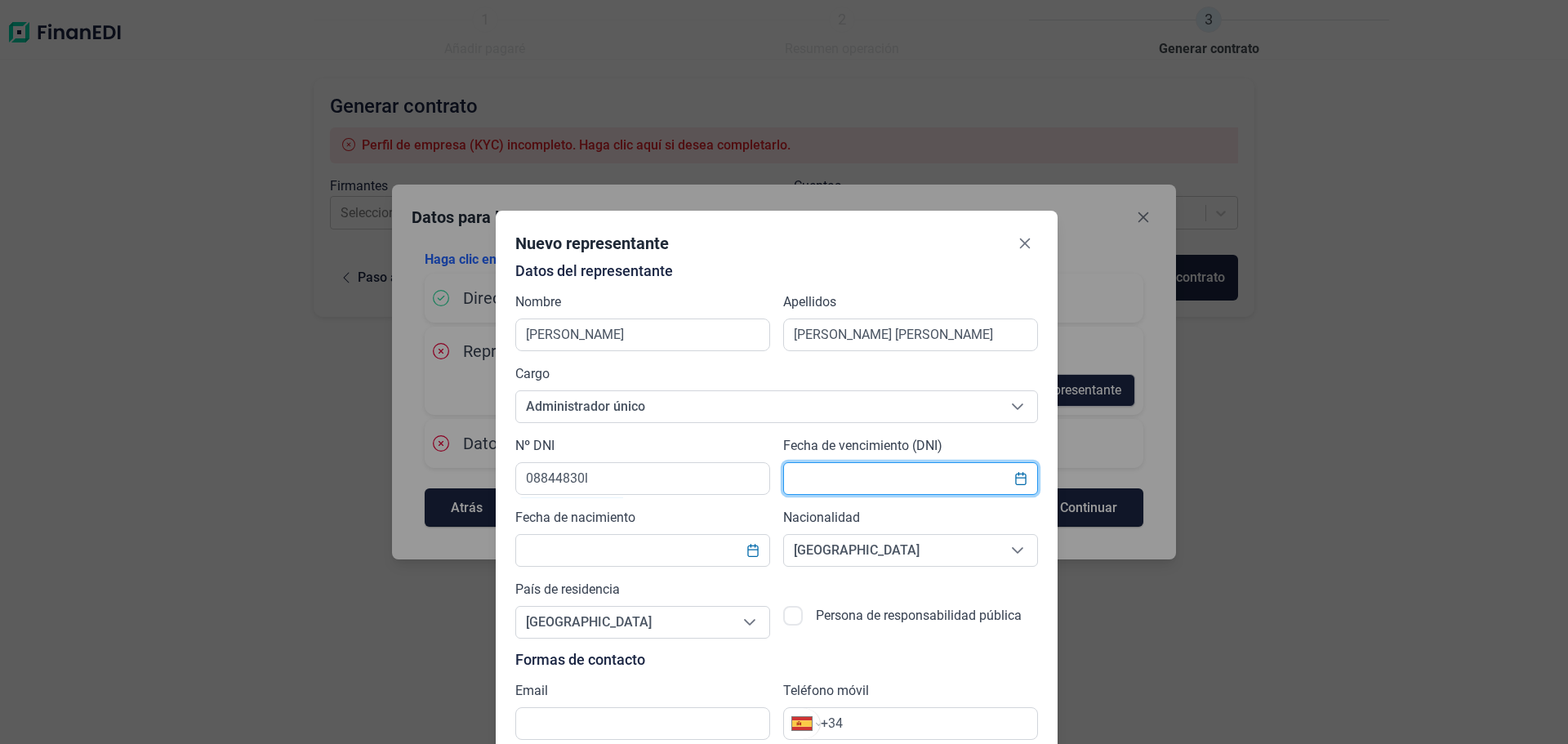
click at [896, 483] on input "text" at bounding box center [910, 477] width 255 height 32
type input "[DATE]"
click at [596, 562] on input "text" at bounding box center [642, 550] width 255 height 32
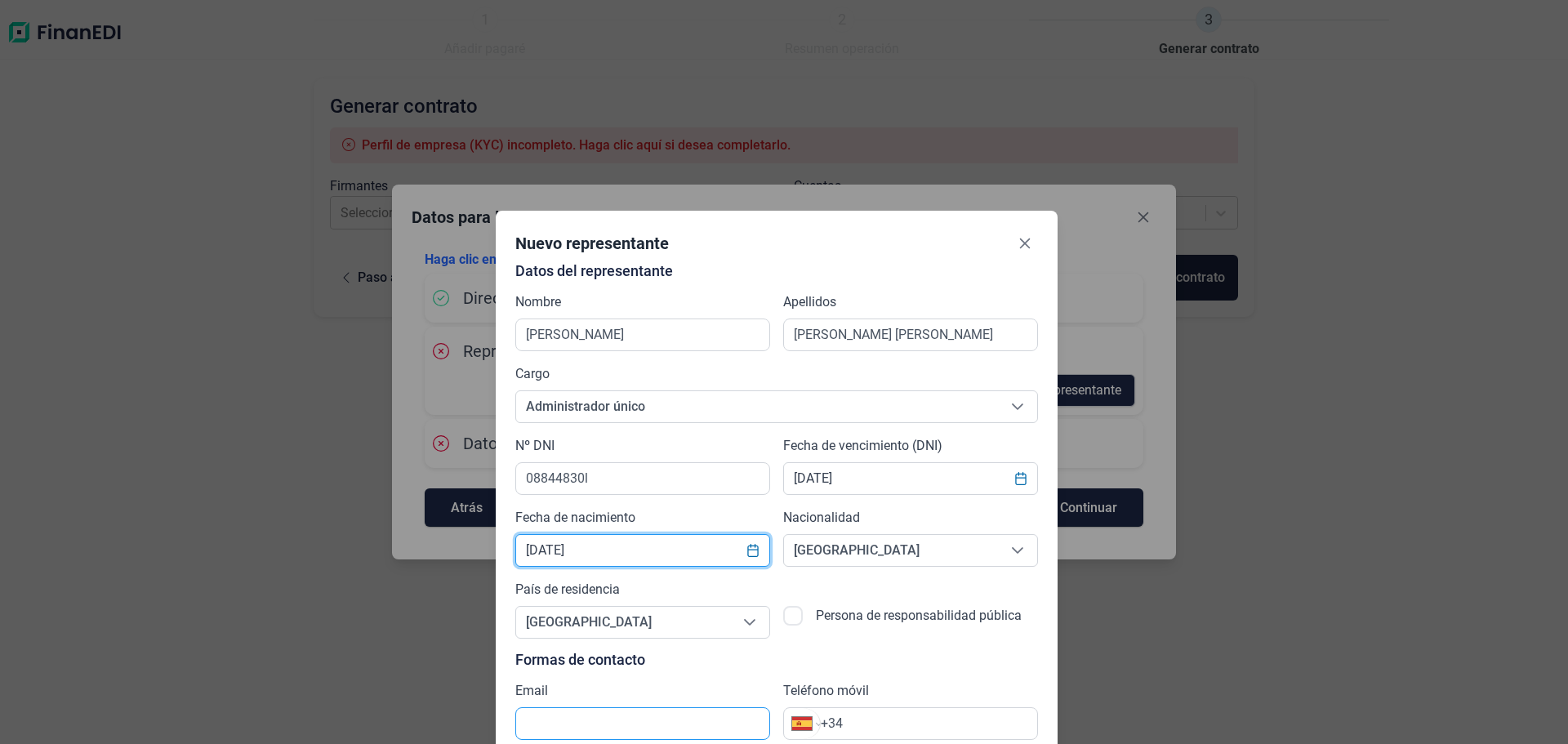
type input "[DATE]"
click at [660, 725] on input "text" at bounding box center [642, 722] width 255 height 32
type input "[EMAIL_ADDRESS][DOMAIN_NAME]"
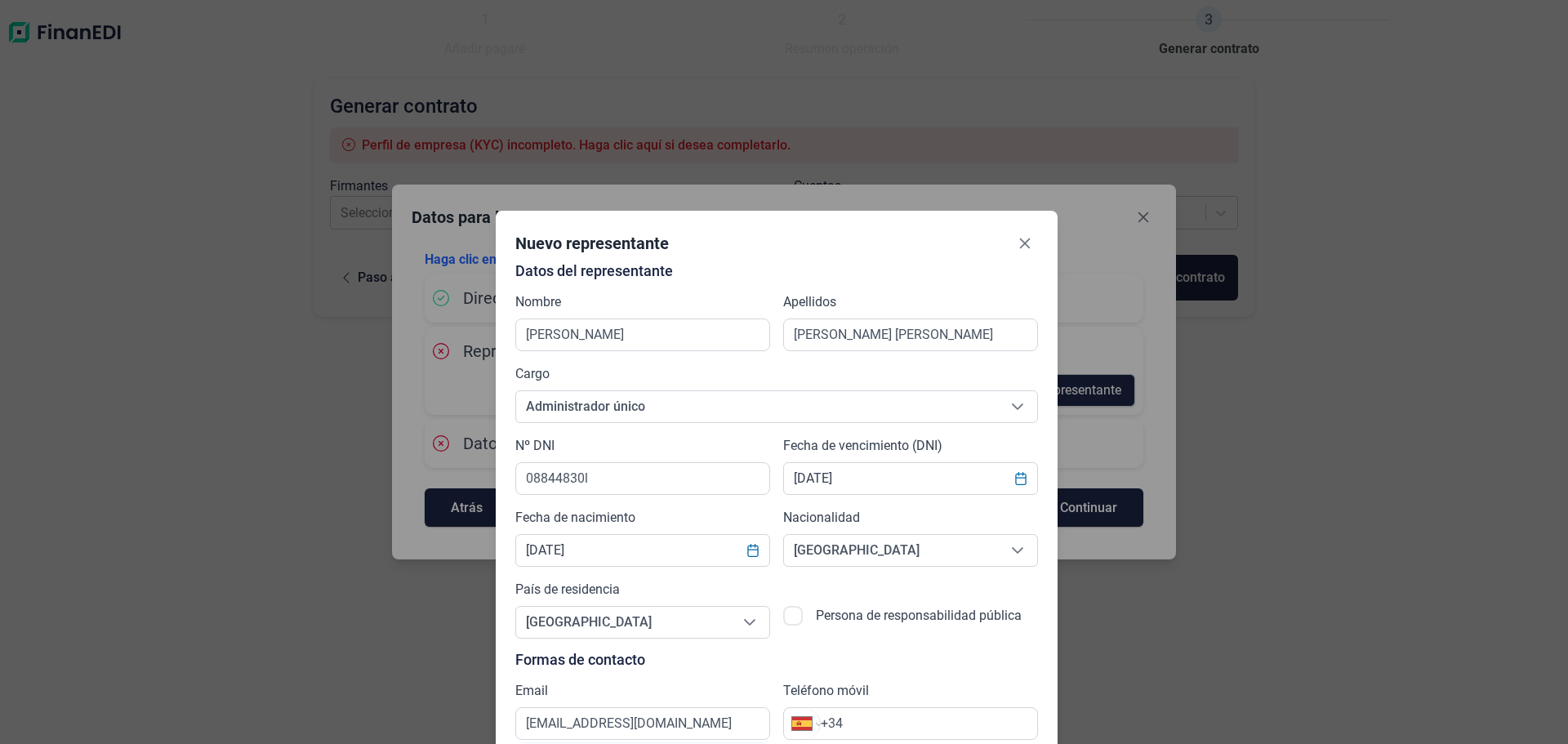
click at [869, 726] on input "+34" at bounding box center [929, 723] width 216 height 19
type input "[PHONE_NUMBER]"
drag, startPoint x: 886, startPoint y: 250, endPoint x: 892, endPoint y: 122, distance: 128.1
click at [892, 230] on div "Nuevo representante" at bounding box center [777, 246] width 523 height 32
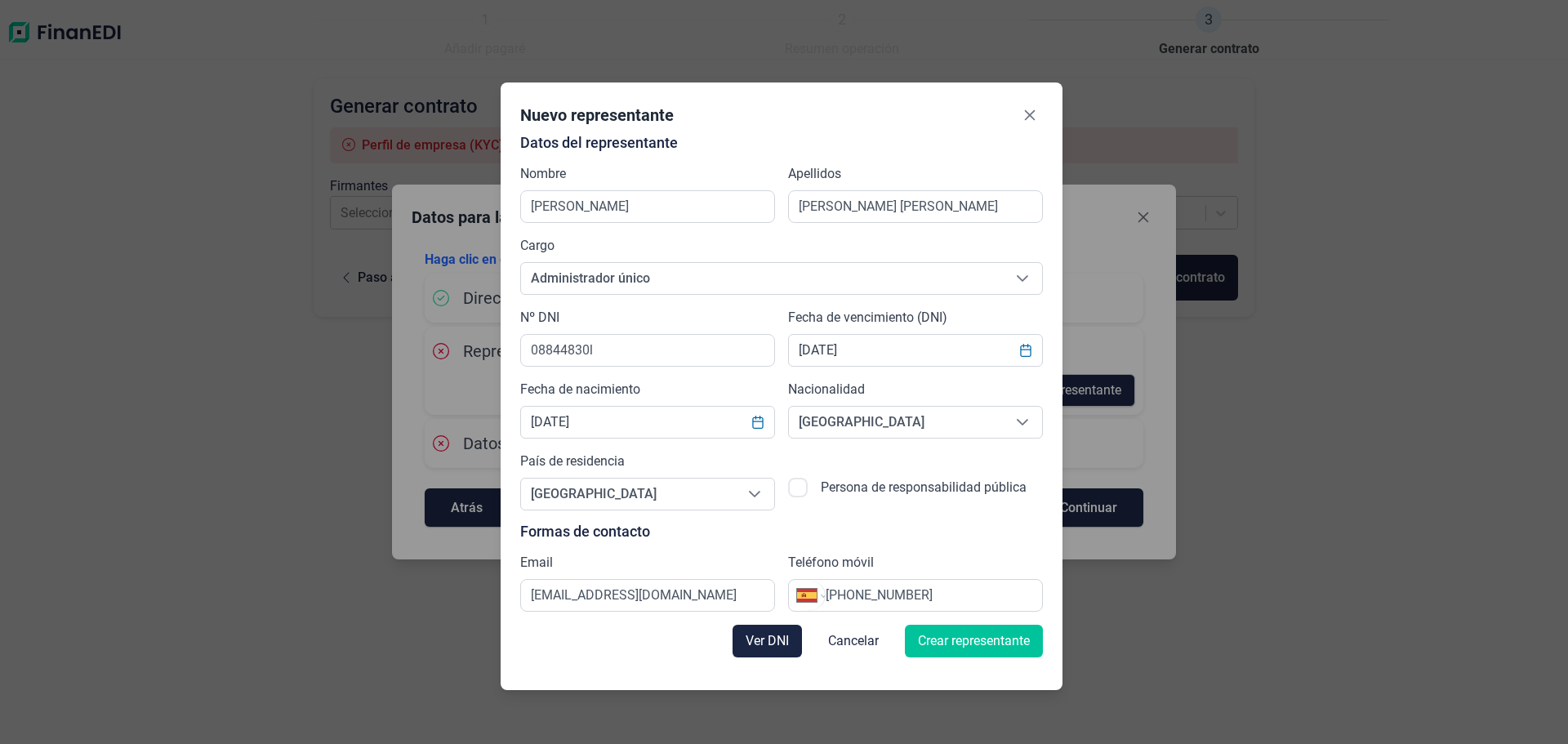
click at [960, 646] on span "Crear representante" at bounding box center [974, 640] width 112 height 19
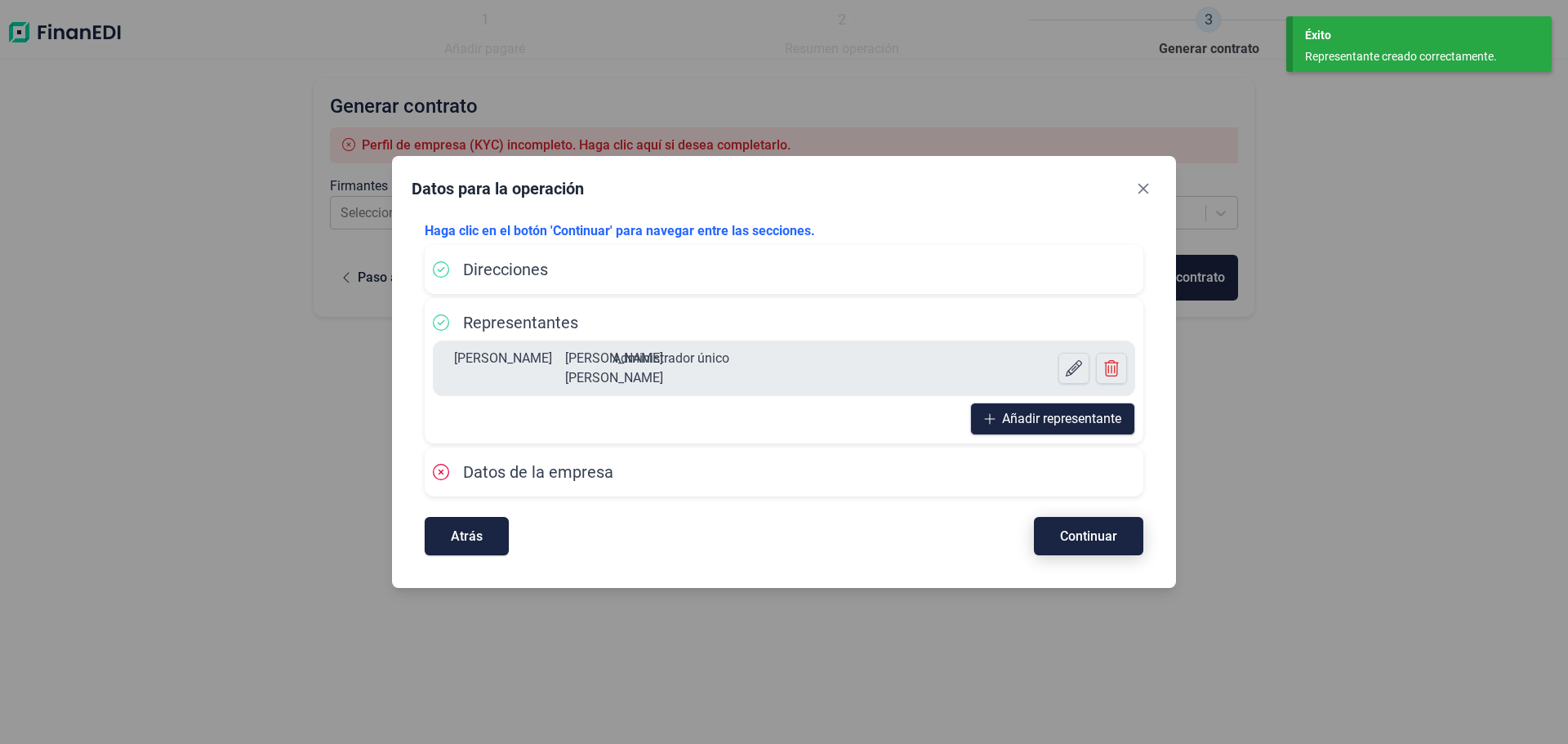
click at [1118, 531] on button "Continuar" at bounding box center [1089, 536] width 110 height 38
select select "ES"
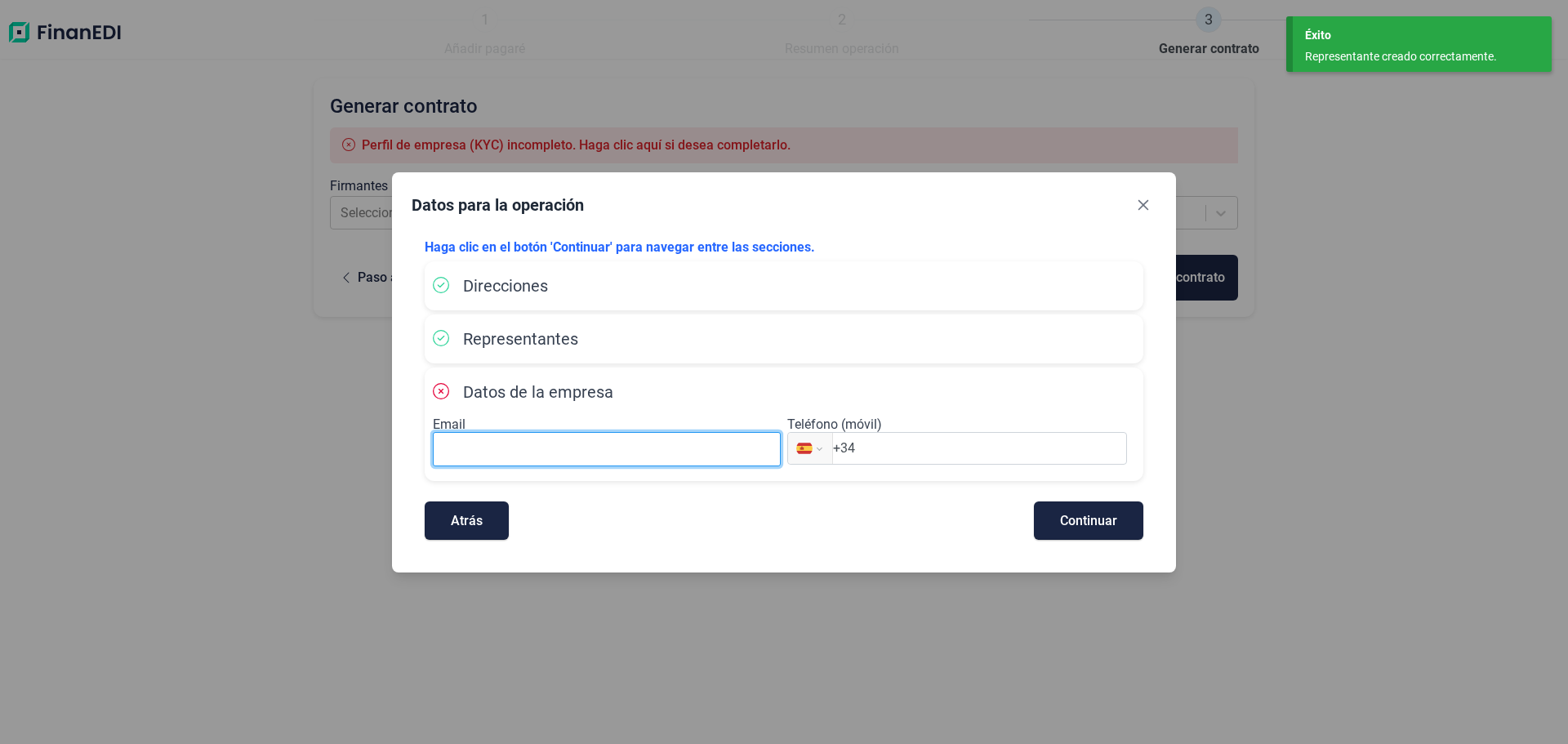
click at [487, 449] on input at bounding box center [607, 449] width 348 height 34
type input "[EMAIL_ADDRESS][DOMAIN_NAME]"
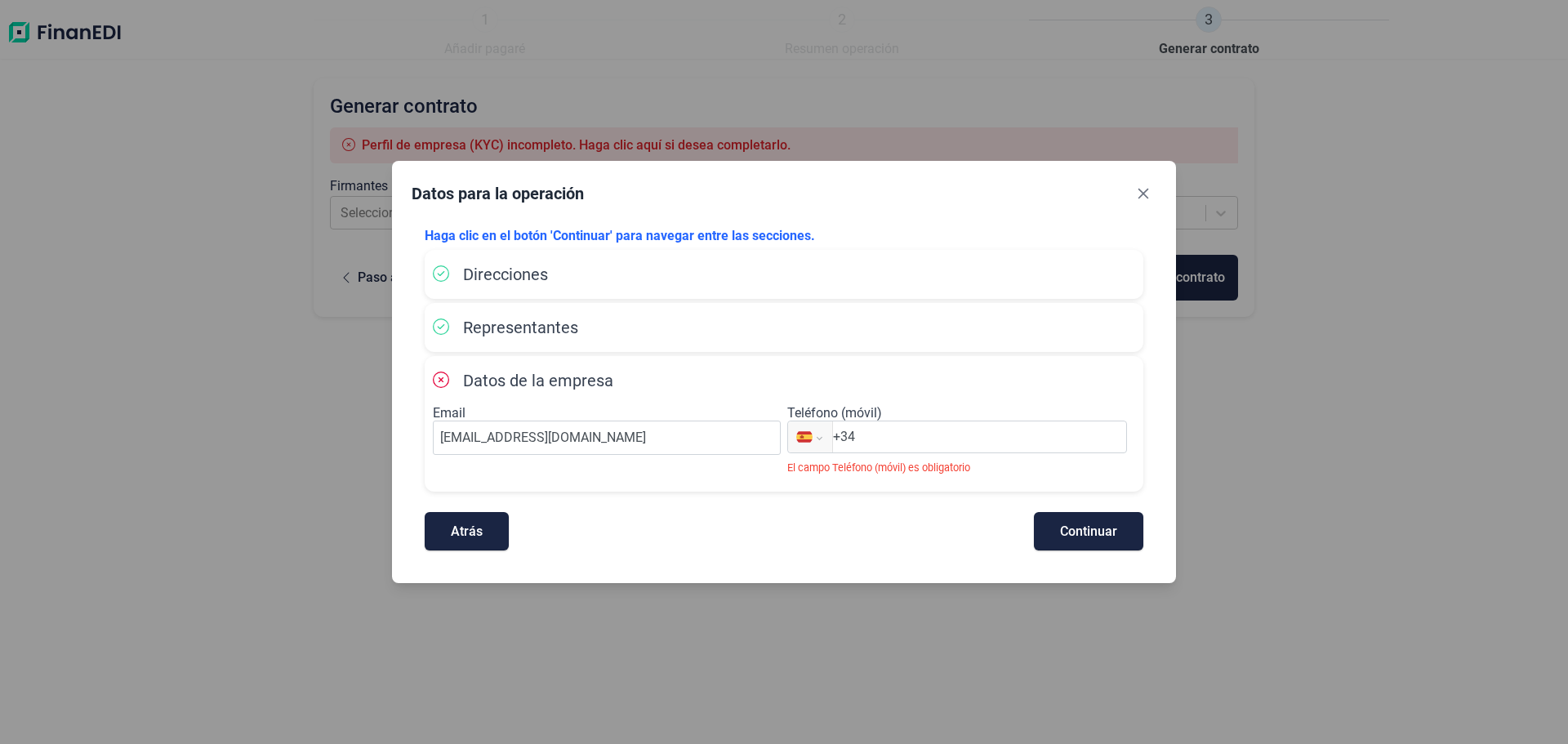
click at [940, 440] on input "+34" at bounding box center [980, 436] width 293 height 19
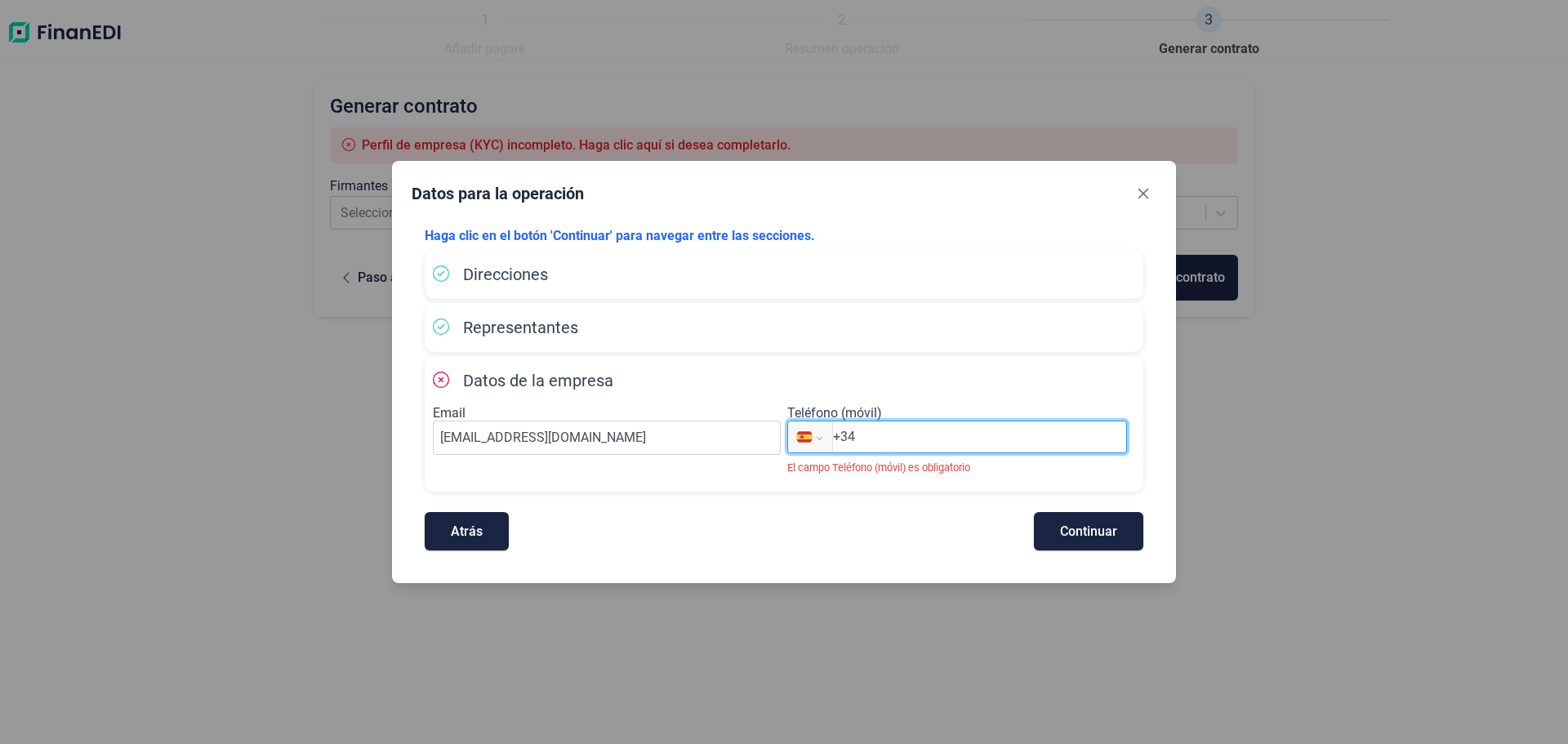
type input "[PHONE_NUMBER]"
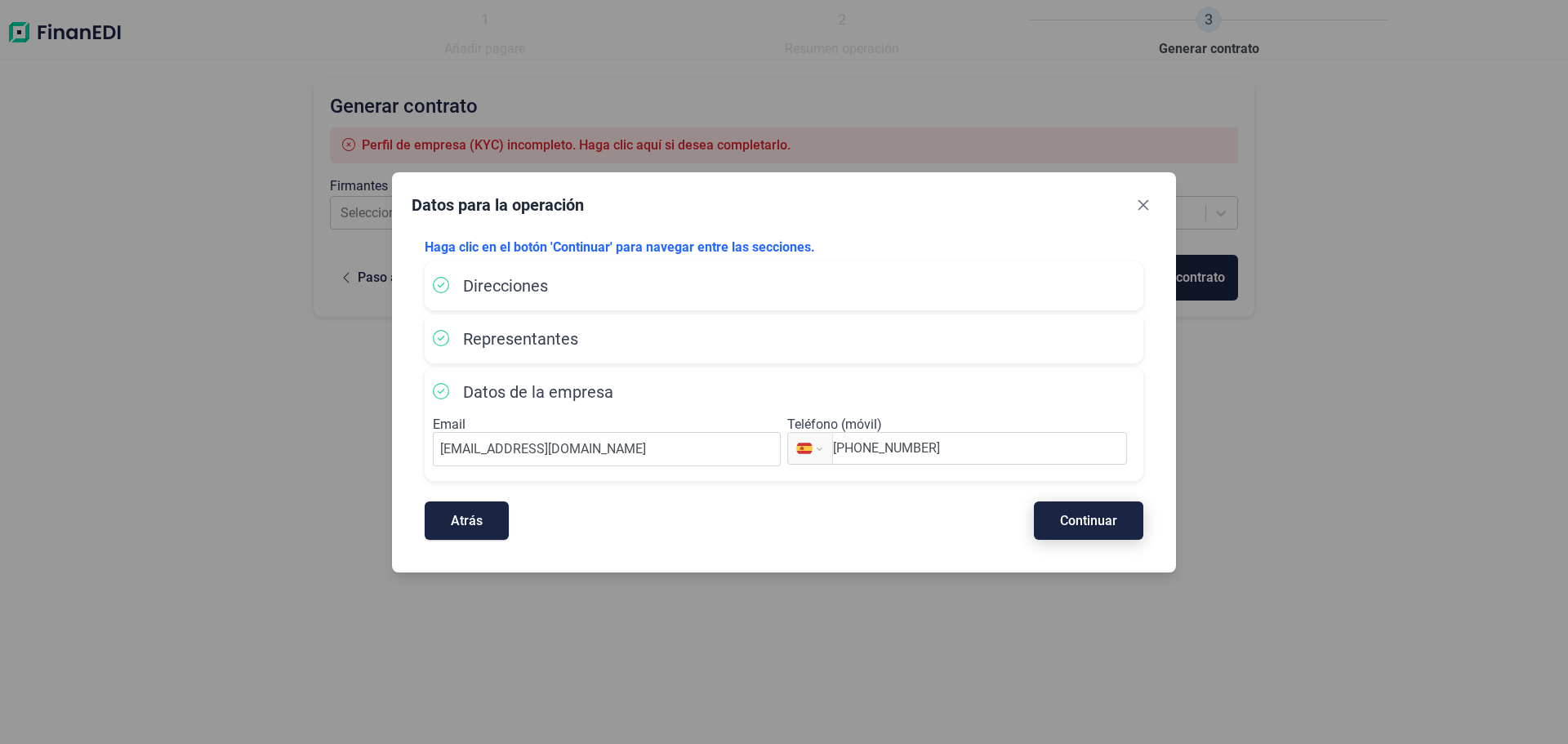
click at [1071, 518] on span "Continuar" at bounding box center [1089, 520] width 58 height 12
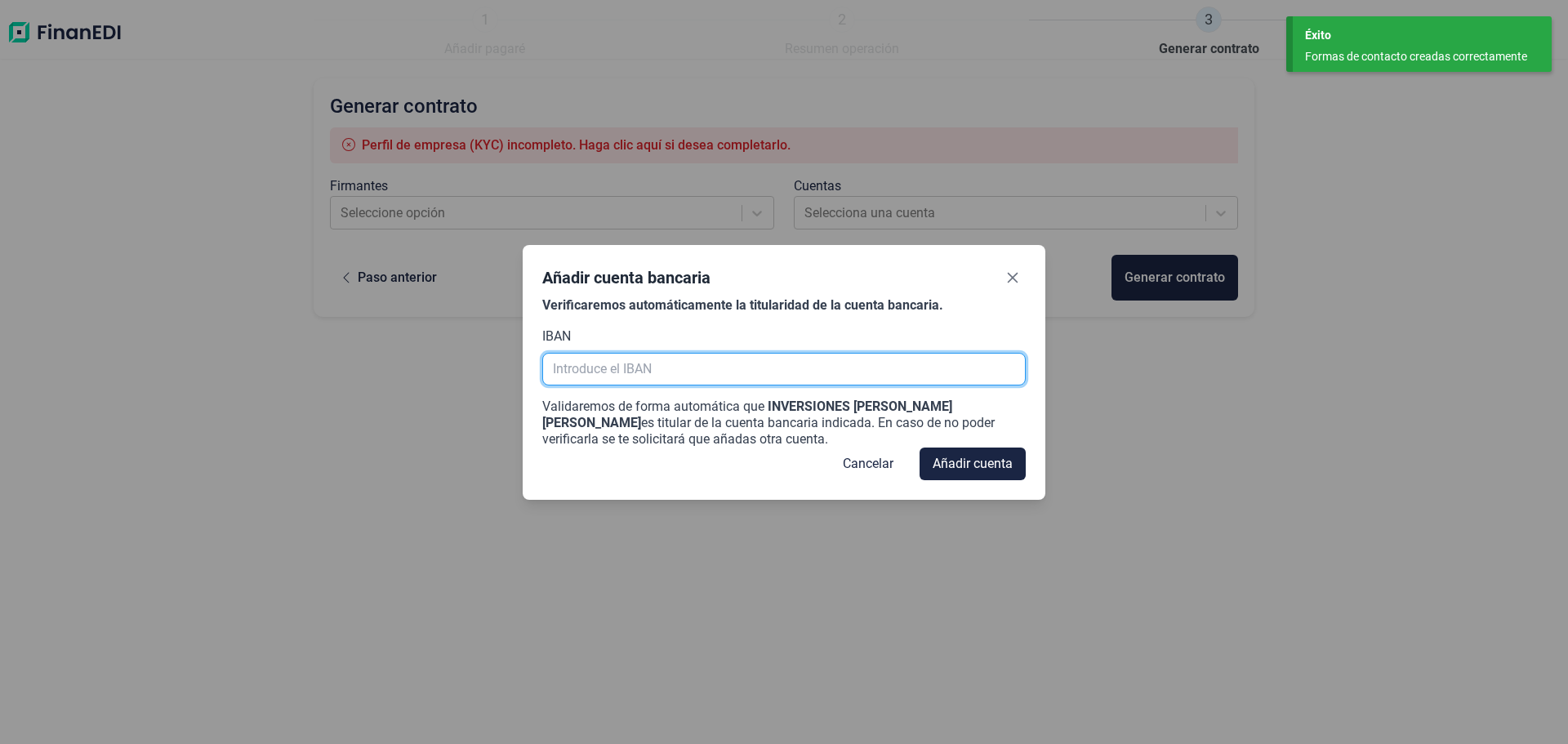
click at [589, 367] on input "text" at bounding box center [784, 369] width 484 height 32
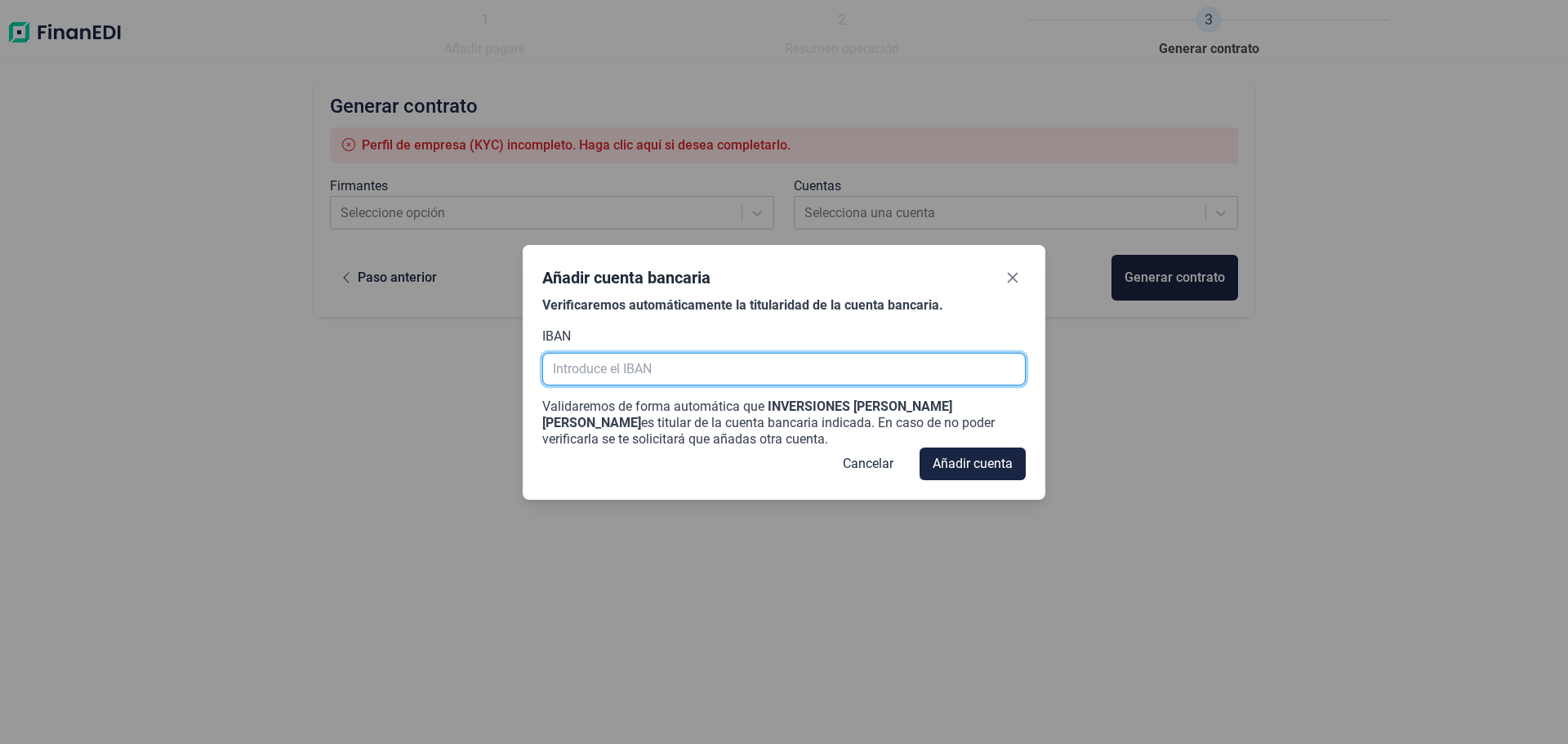
click at [581, 372] on input "text" at bounding box center [784, 369] width 484 height 32
paste input "[FINANCIAL_ID]"
type input "[FINANCIAL_ID]"
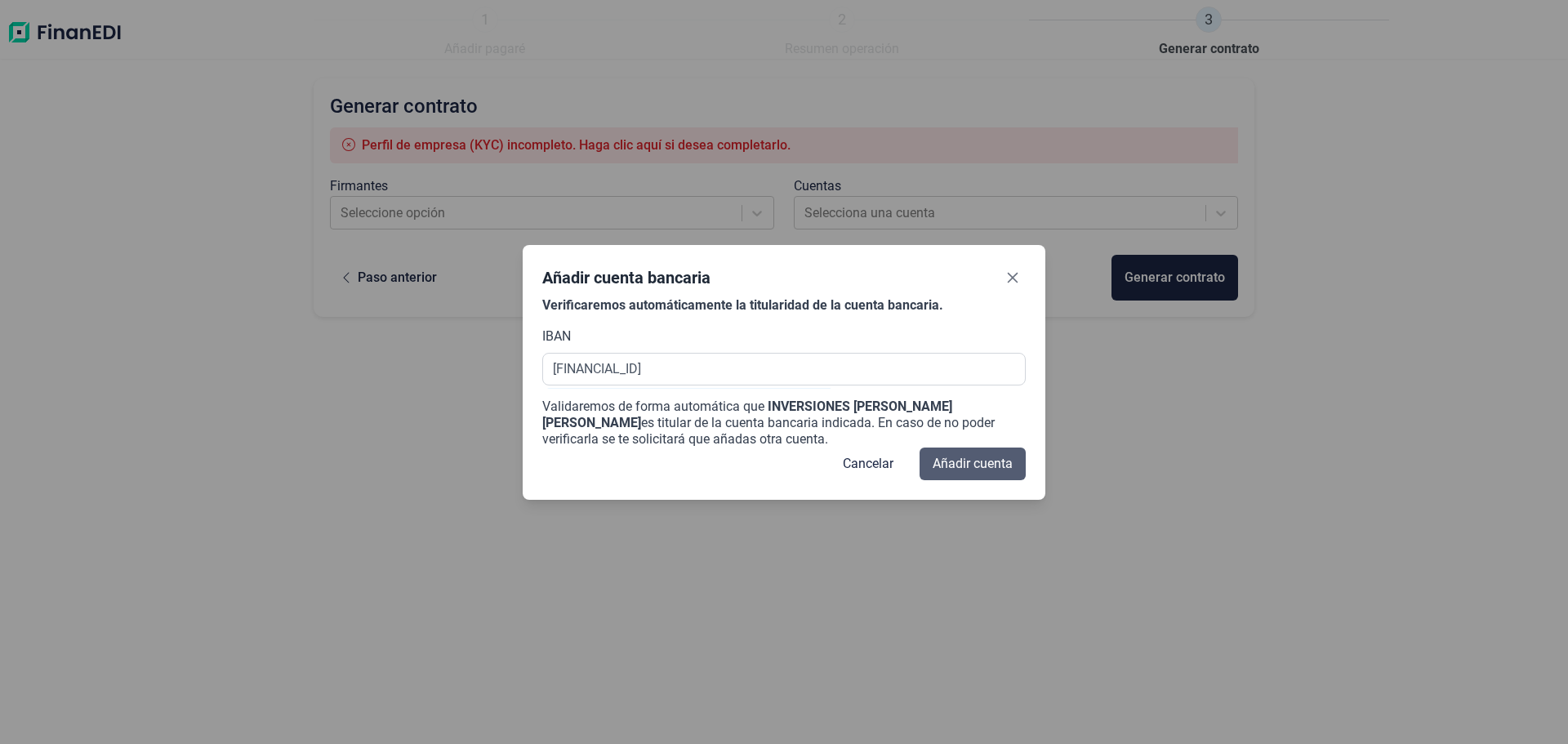
click at [1010, 462] on span "Añadir cuenta" at bounding box center [973, 463] width 80 height 19
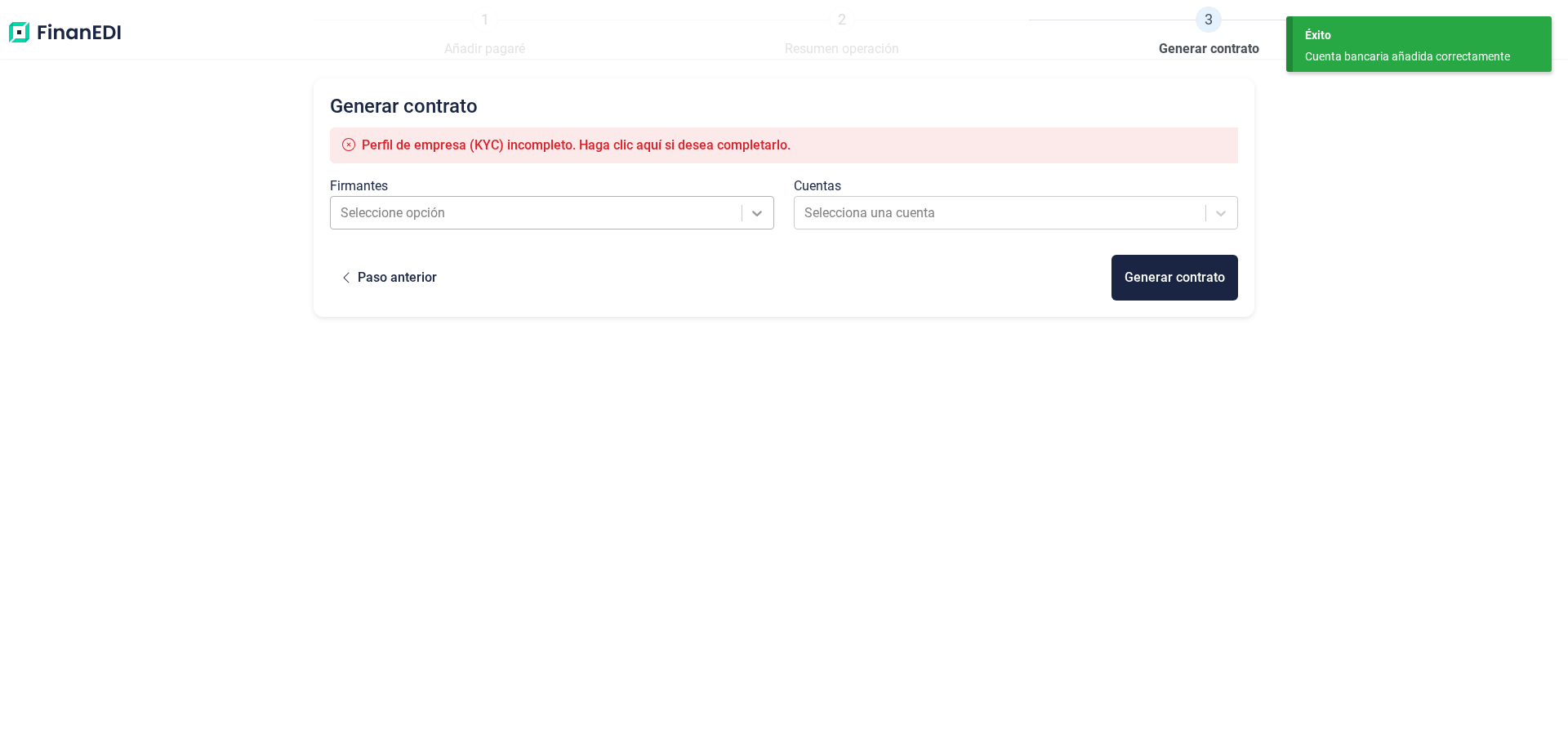
click at [756, 213] on icon at bounding box center [757, 213] width 10 height 6
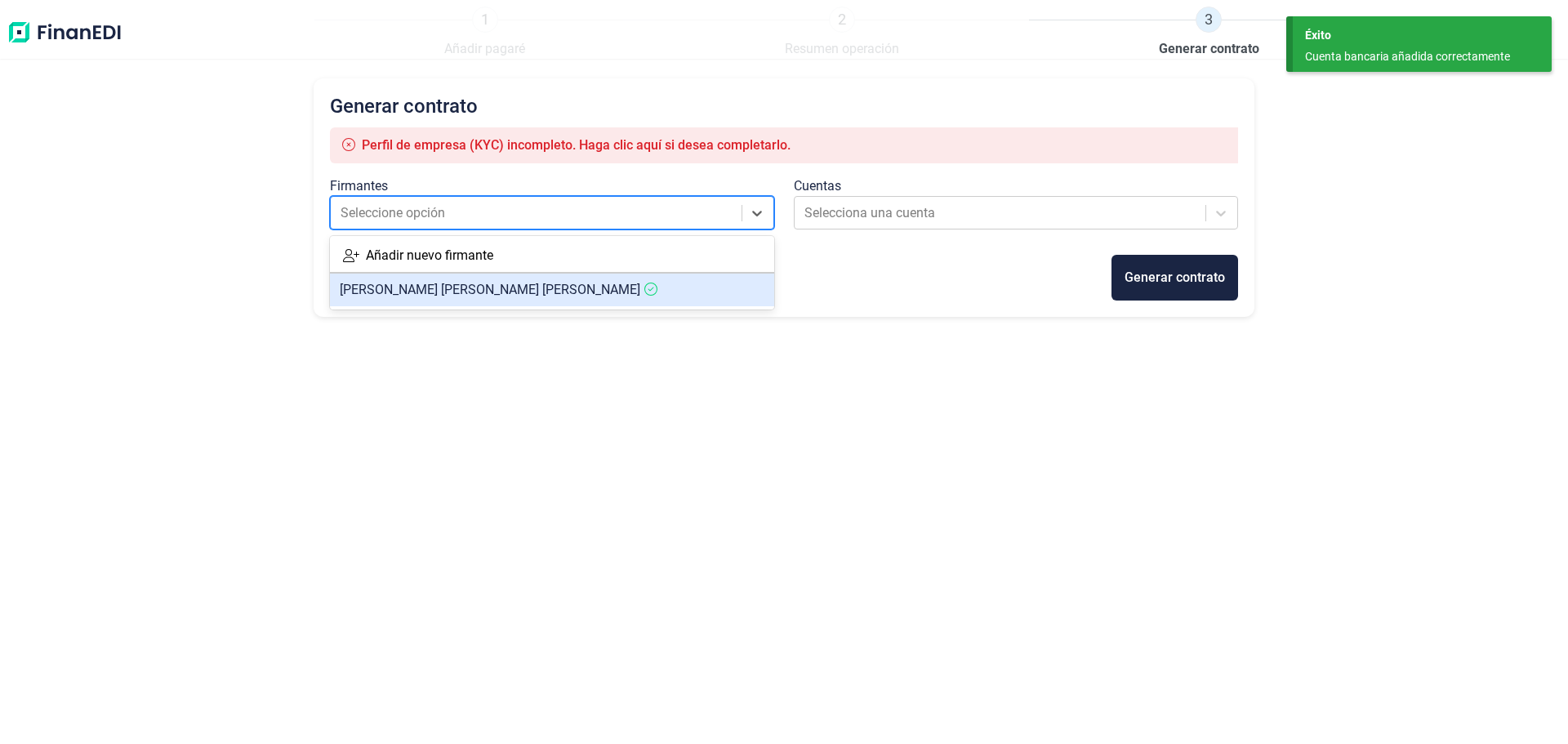
click at [568, 286] on article "[PERSON_NAME] [PERSON_NAME]" at bounding box center [553, 289] width 445 height 32
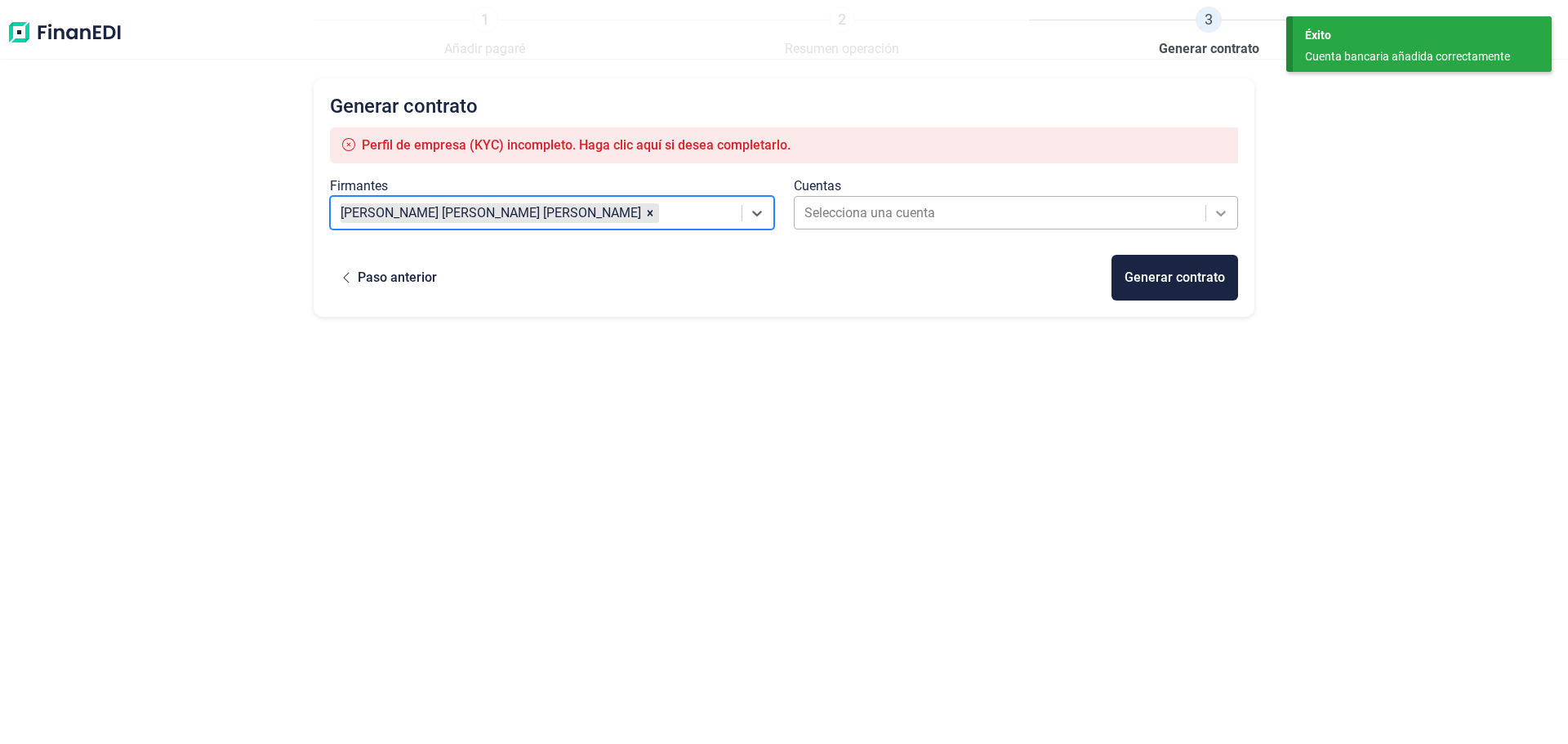
click at [1226, 217] on icon at bounding box center [1220, 213] width 17 height 17
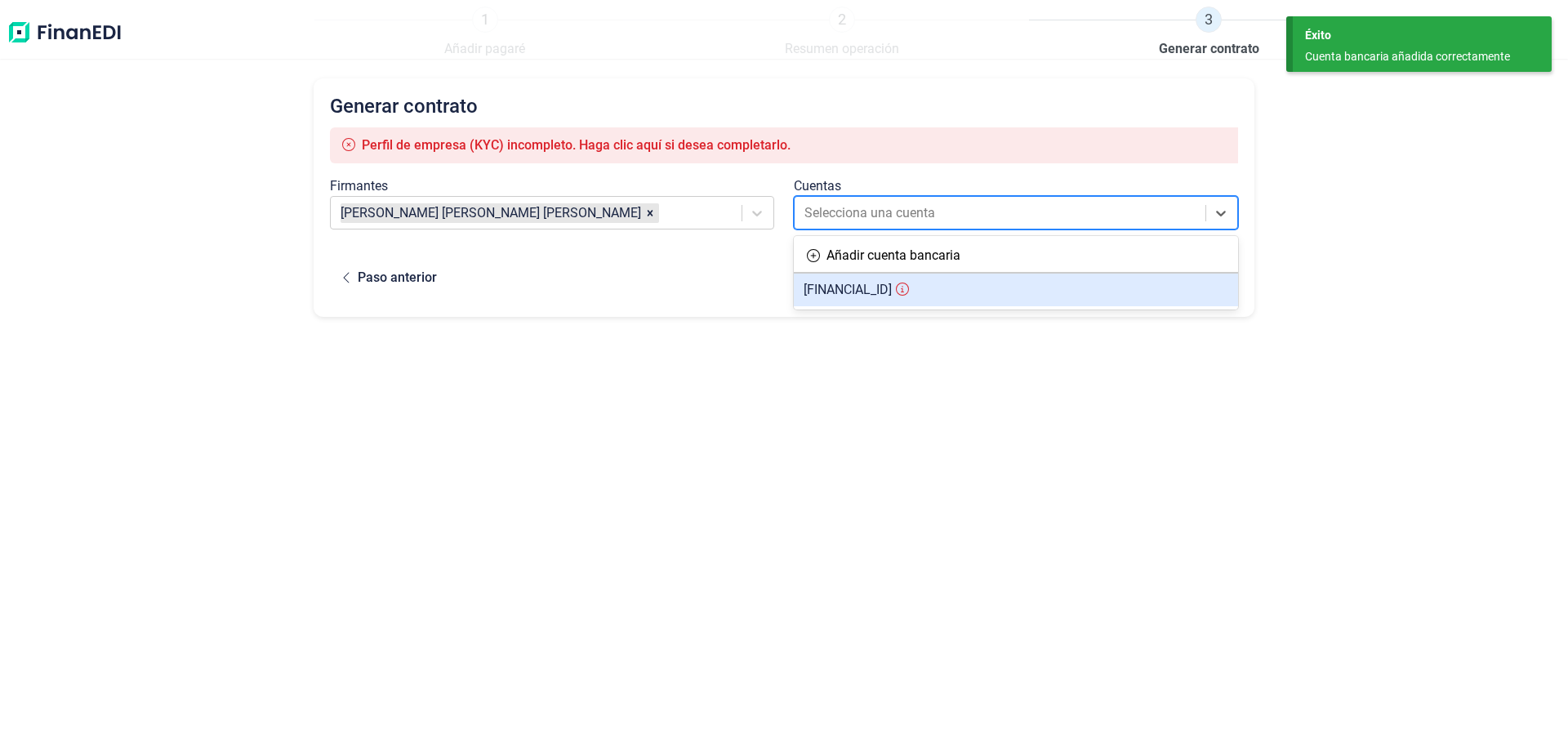
click at [892, 295] on span "[FINANCIAL_ID]" at bounding box center [847, 289] width 88 height 16
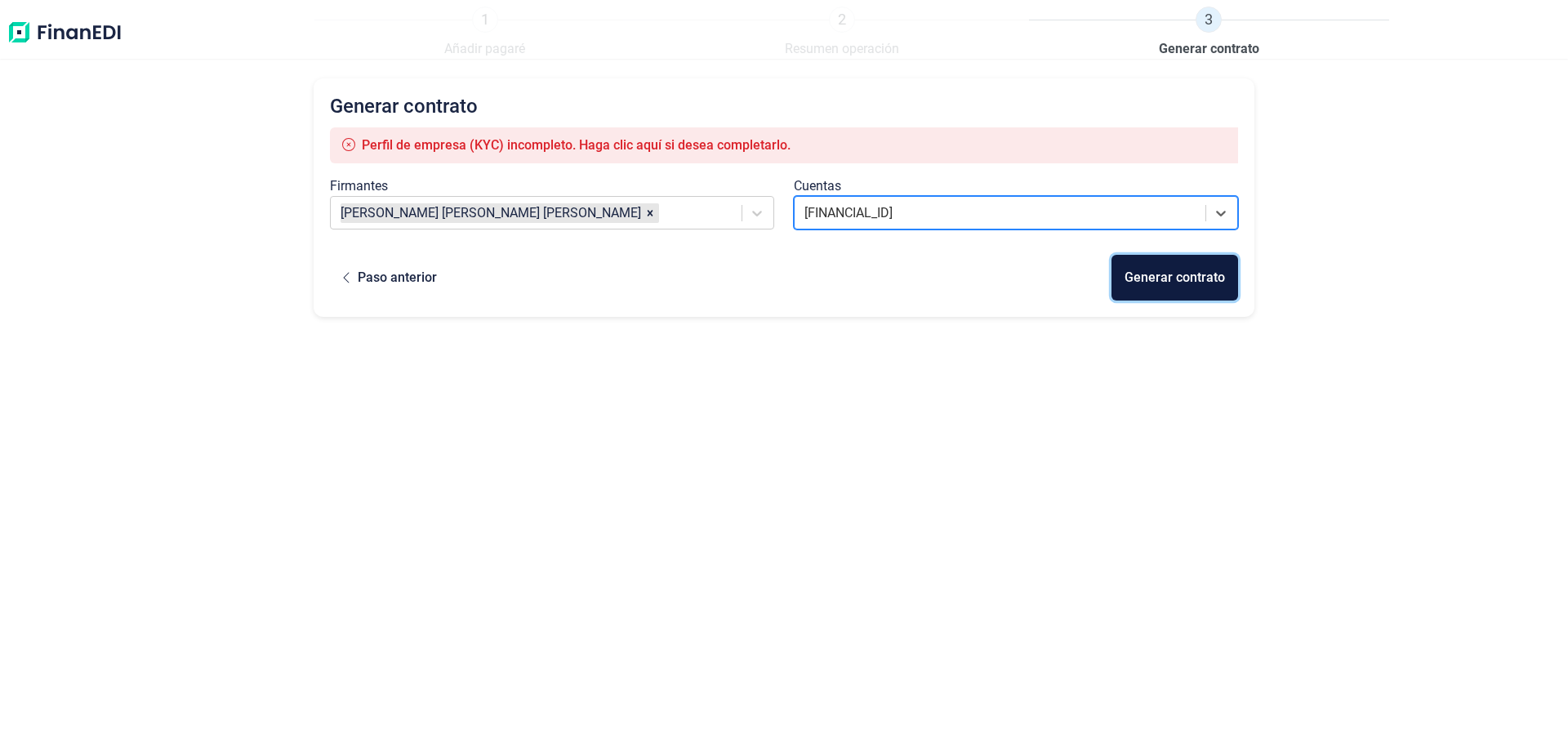
click at [1164, 274] on div "Generar contrato" at bounding box center [1174, 277] width 100 height 19
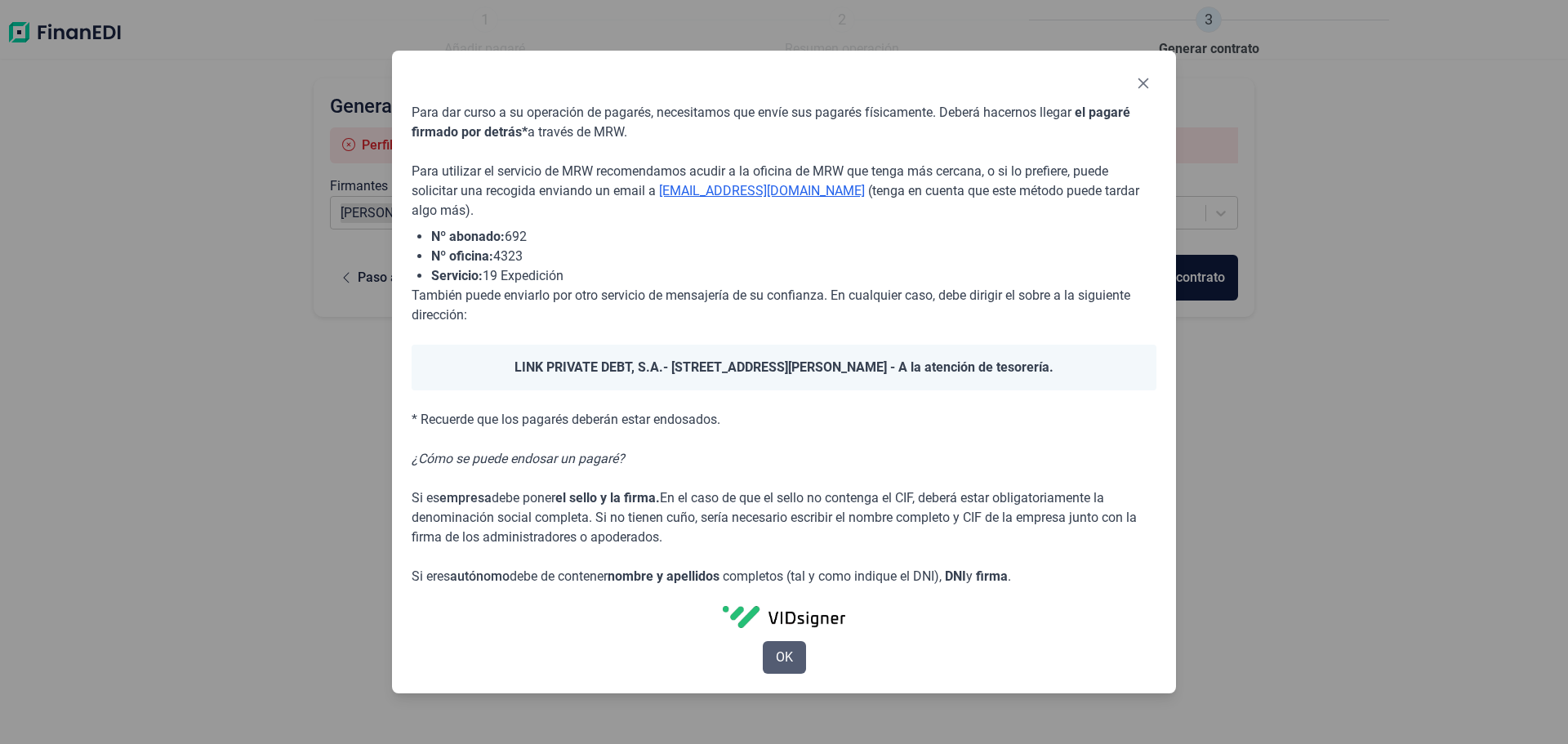
click at [783, 661] on span "OK" at bounding box center [784, 657] width 17 height 19
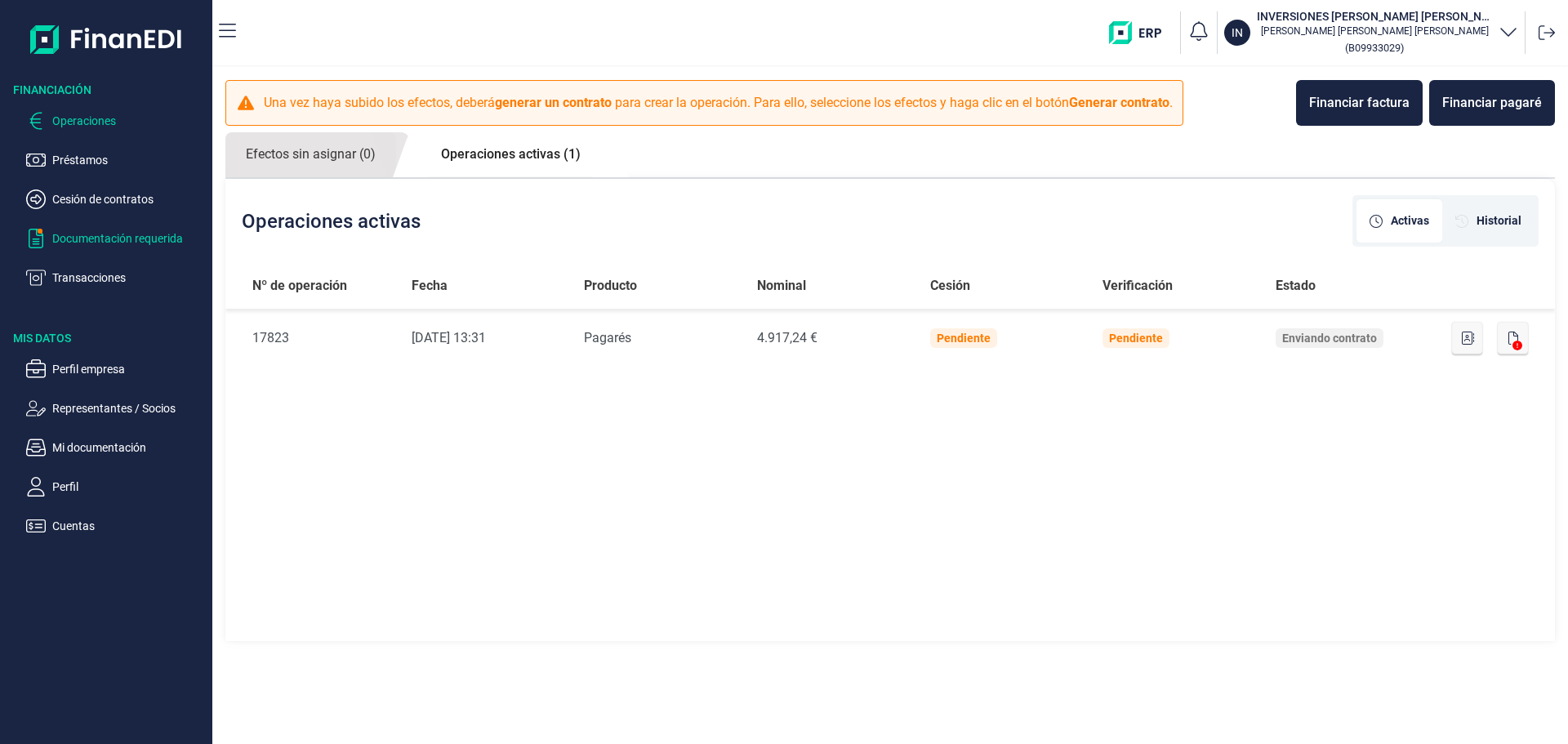
click at [110, 229] on p "Documentación requerida" at bounding box center [129, 238] width 153 height 19
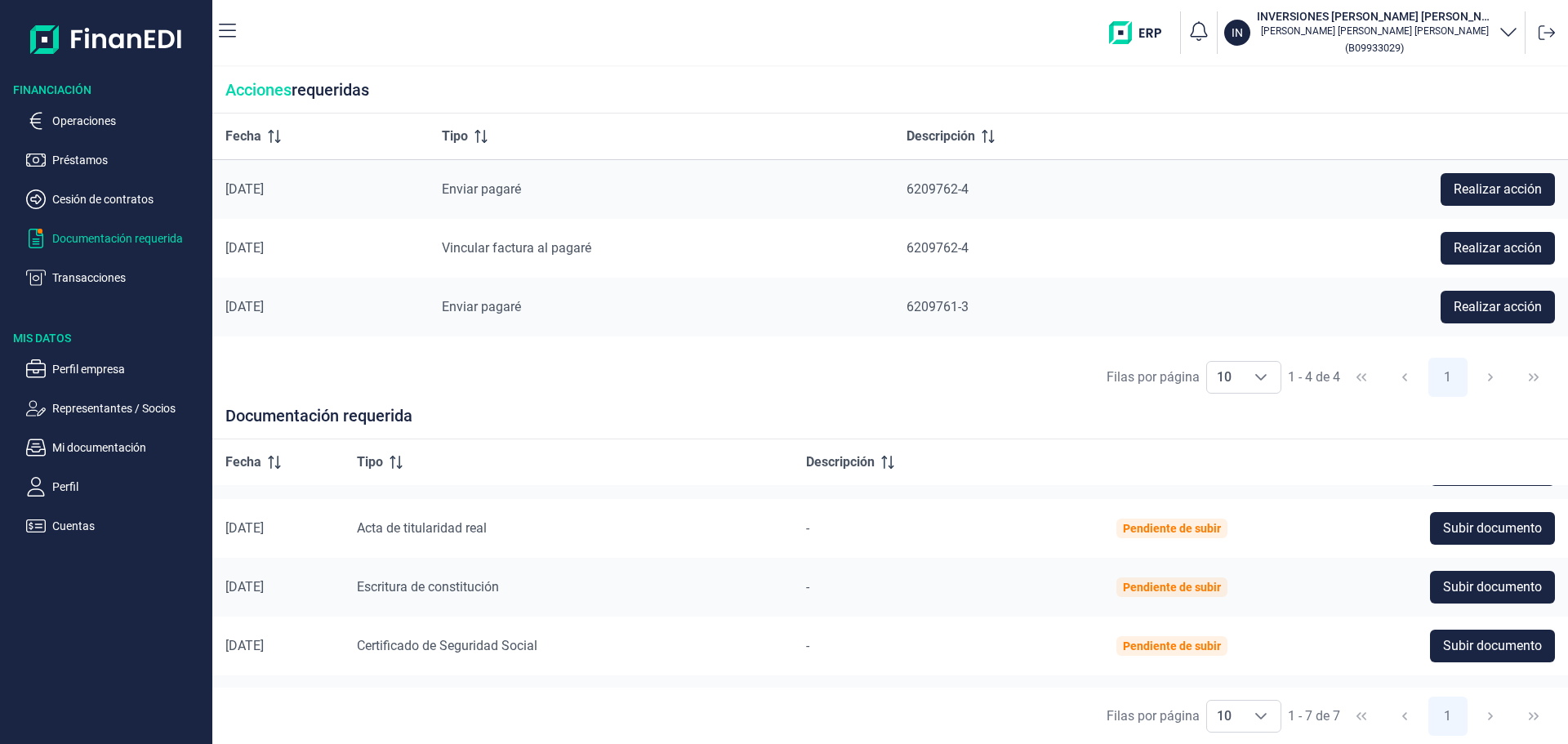
scroll to position [209, 0]
